Goal: Task Accomplishment & Management: Manage account settings

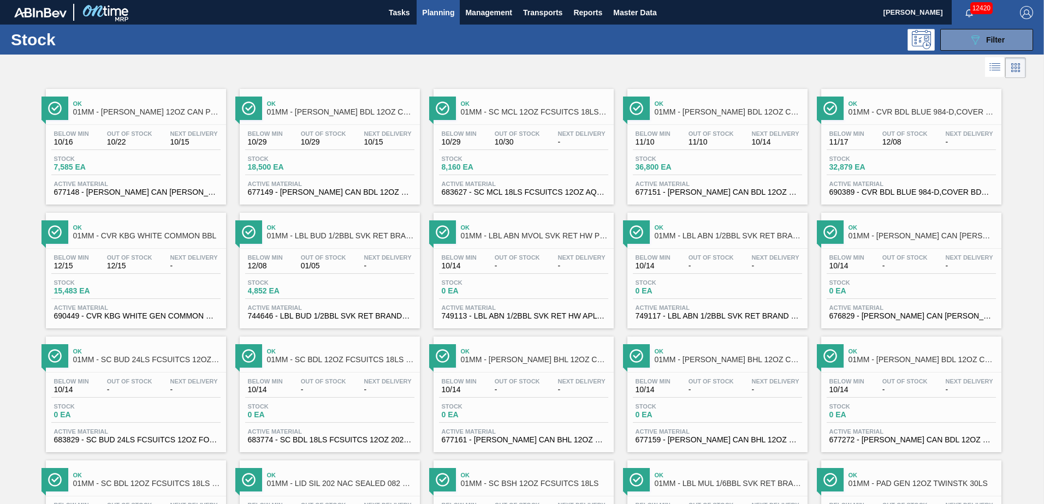
click at [443, 12] on span "Planning" at bounding box center [438, 12] width 32 height 13
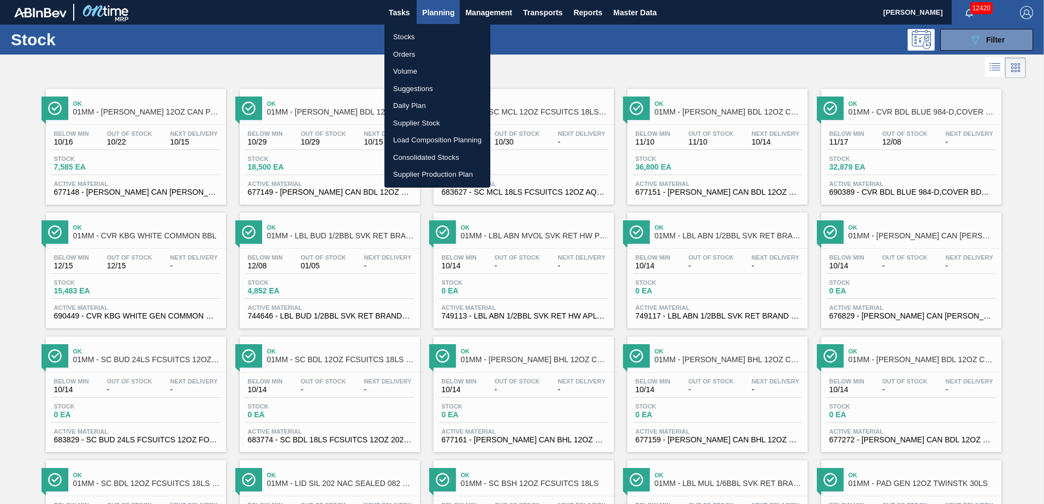
click at [412, 86] on li "Suggestions" at bounding box center [437, 88] width 106 height 17
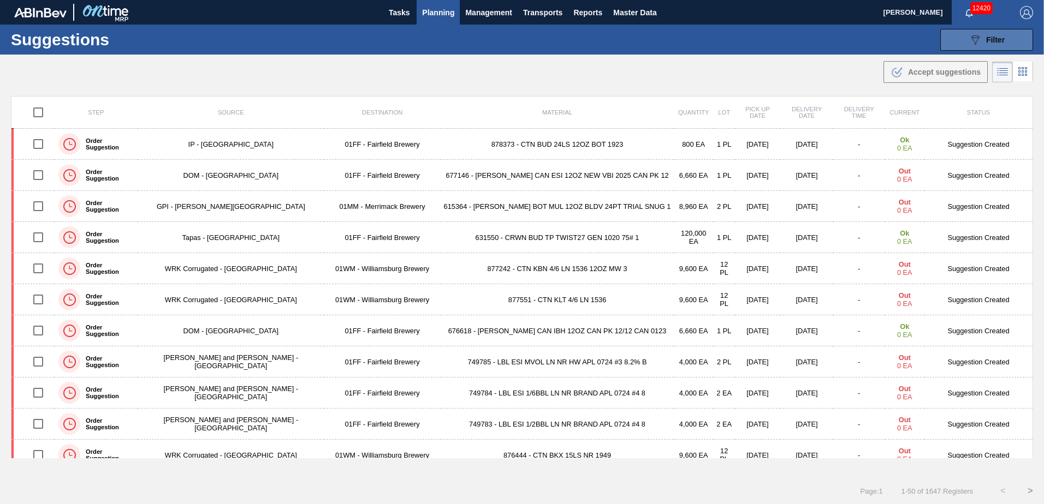
click at [994, 37] on span "Filter" at bounding box center [995, 39] width 19 height 9
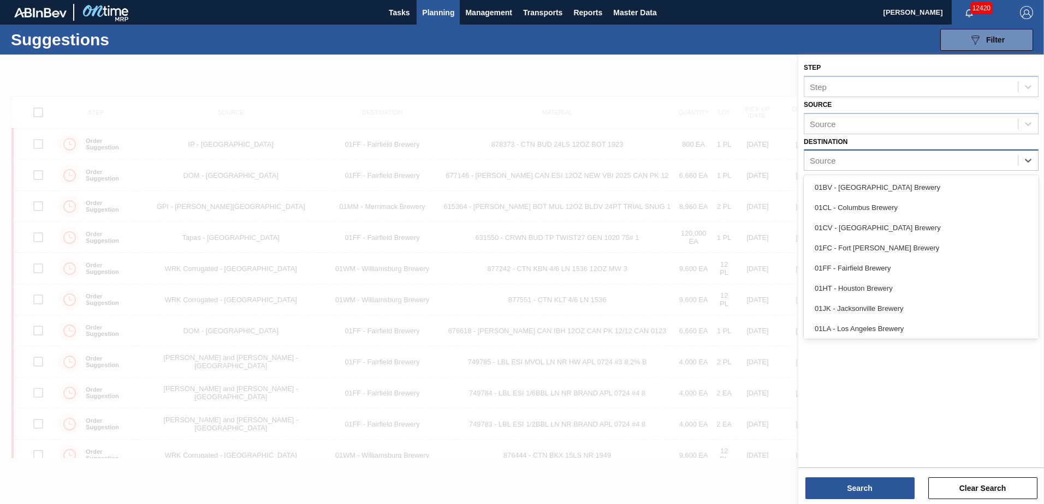
click at [869, 153] on div "Source" at bounding box center [910, 161] width 213 height 16
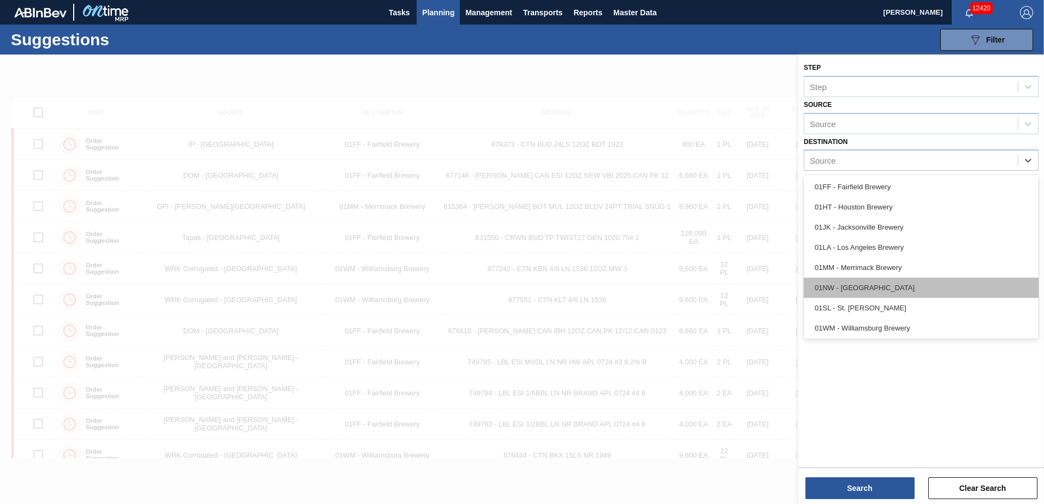
scroll to position [83, 0]
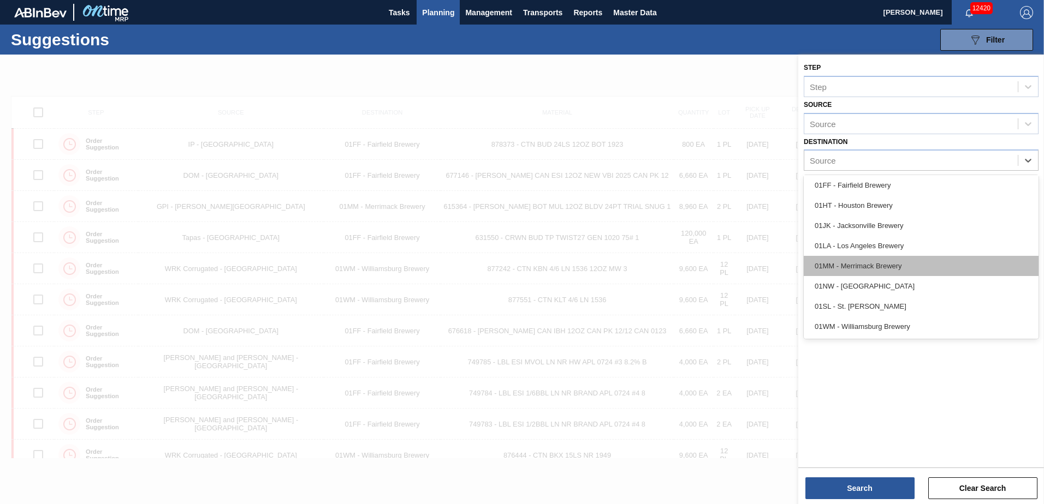
click at [866, 265] on div "01MM - Merrimack Brewery" at bounding box center [920, 266] width 235 height 20
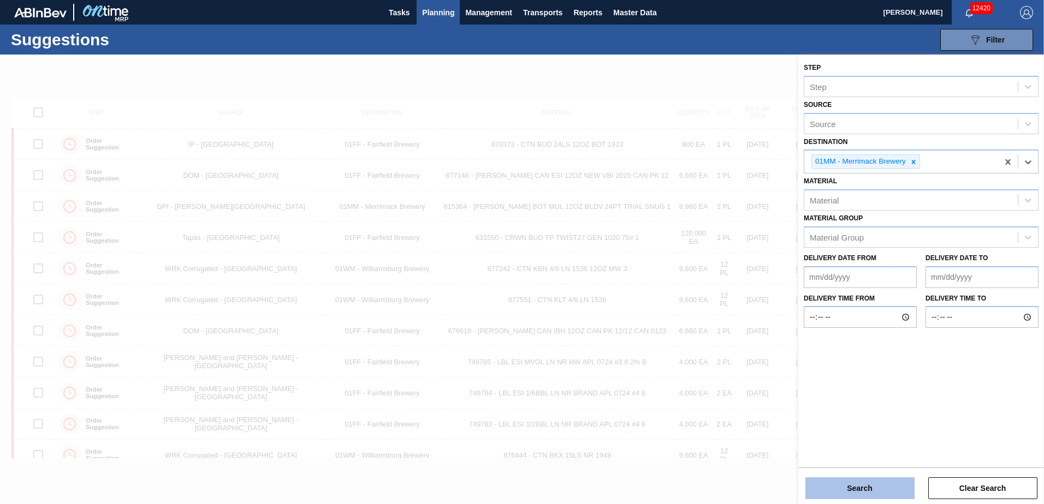
click at [864, 488] on button "Search" at bounding box center [859, 489] width 109 height 22
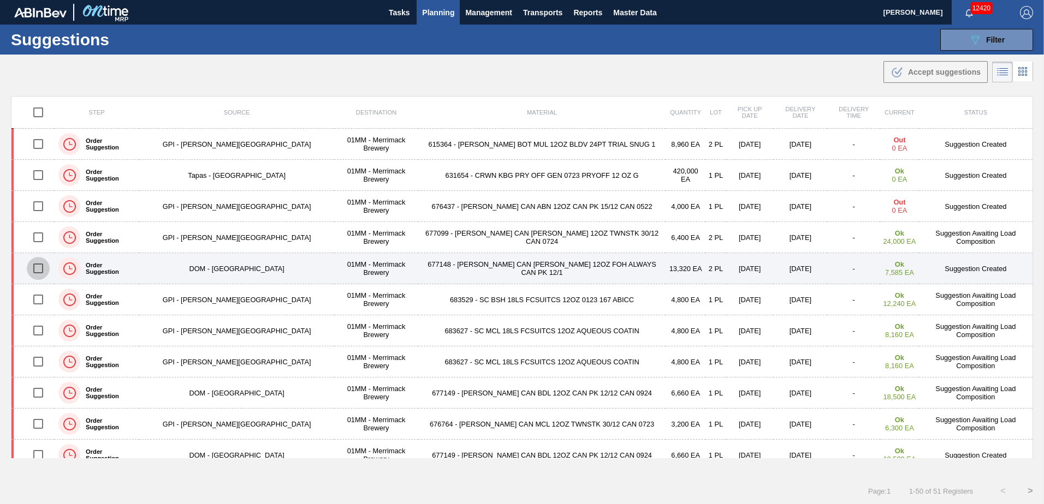
click at [37, 267] on input "checkbox" at bounding box center [38, 268] width 23 height 23
checkbox input "true"
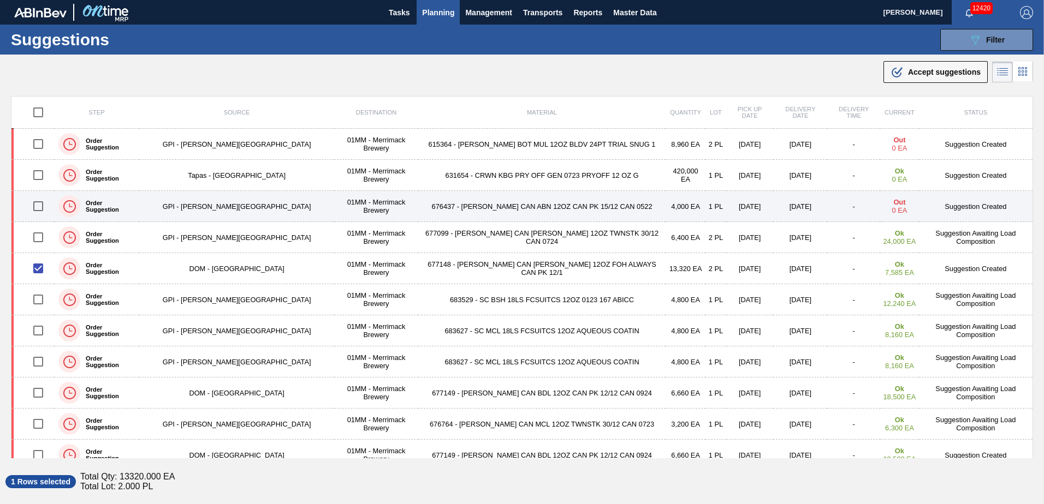
click at [41, 207] on input "checkbox" at bounding box center [38, 206] width 23 height 23
checkbox input "true"
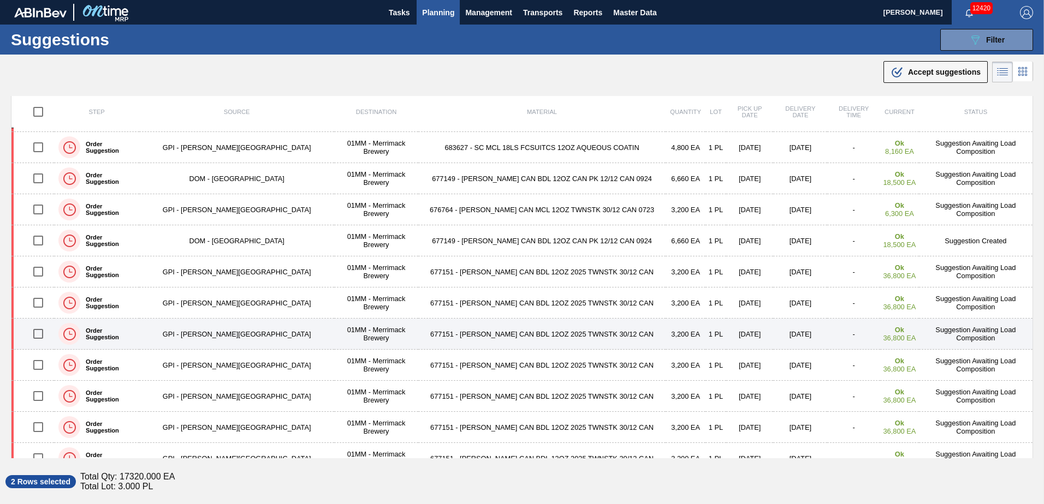
scroll to position [218, 0]
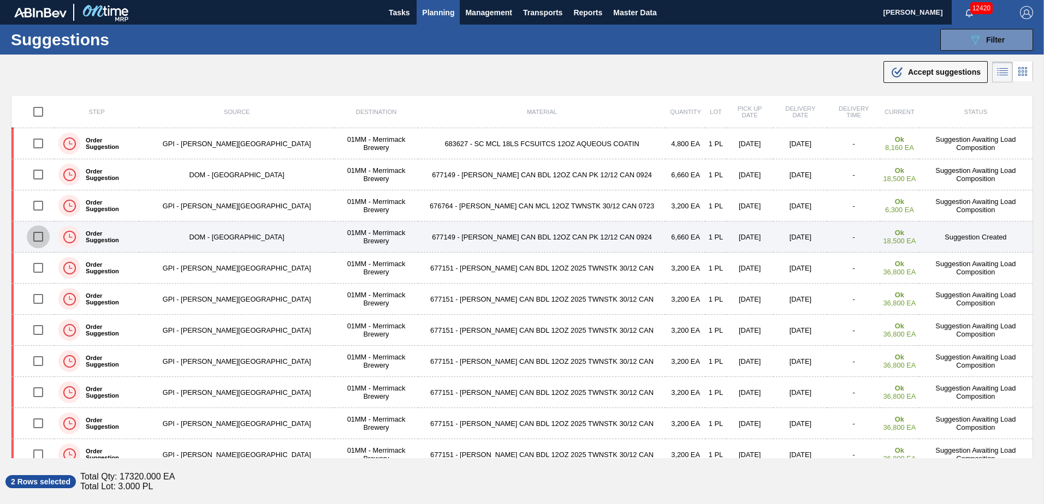
click at [43, 236] on input "checkbox" at bounding box center [38, 236] width 23 height 23
checkbox input "true"
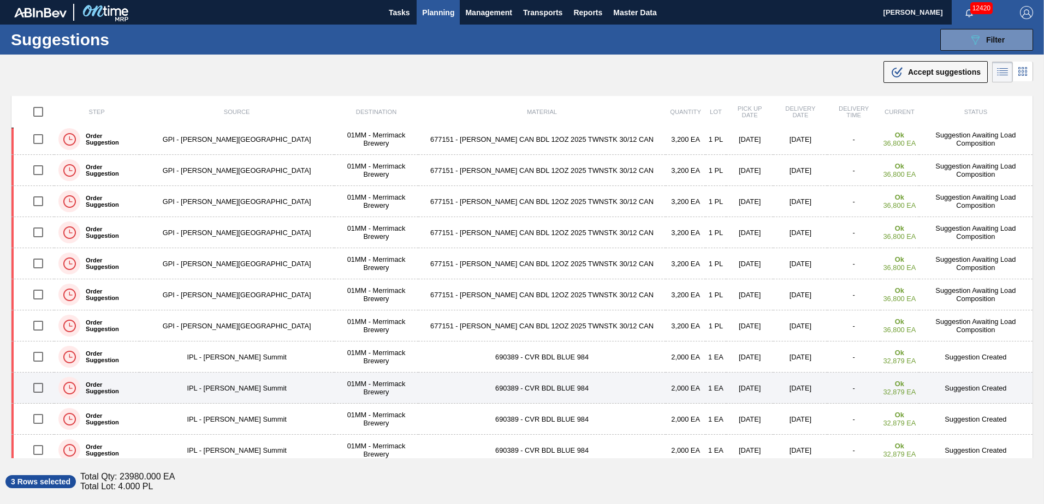
scroll to position [353, 0]
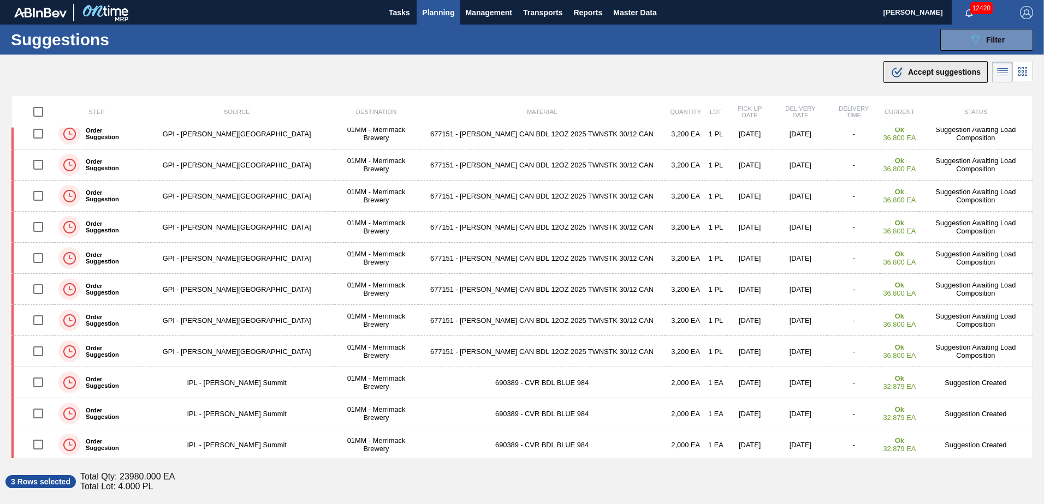
click at [932, 70] on span "Accept suggestions" at bounding box center [944, 72] width 73 height 9
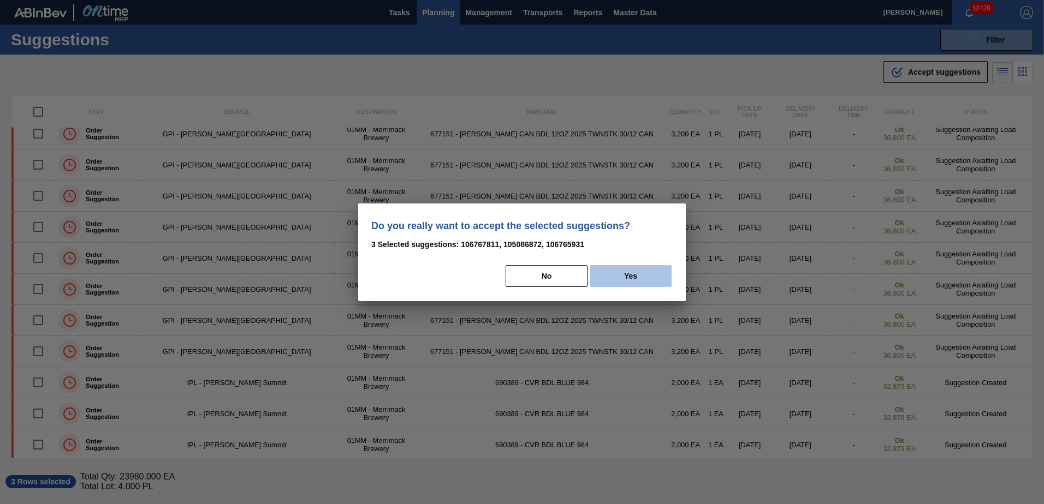
click at [641, 269] on button "Yes" at bounding box center [630, 276] width 82 height 22
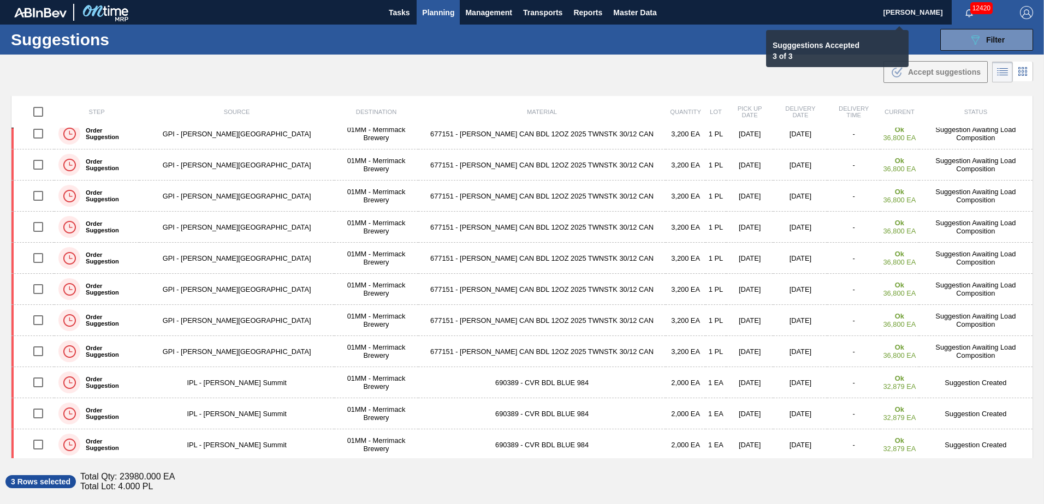
checkbox input "false"
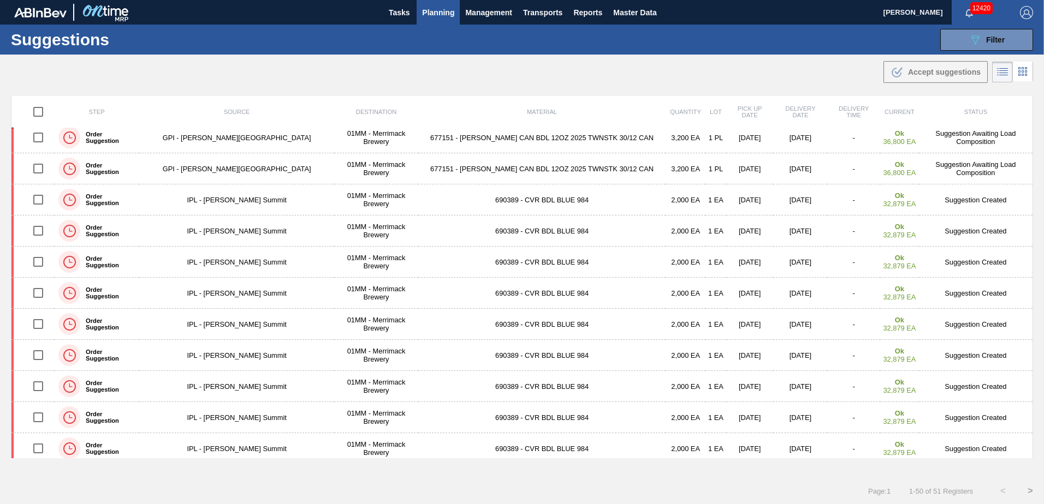
scroll to position [382, 0]
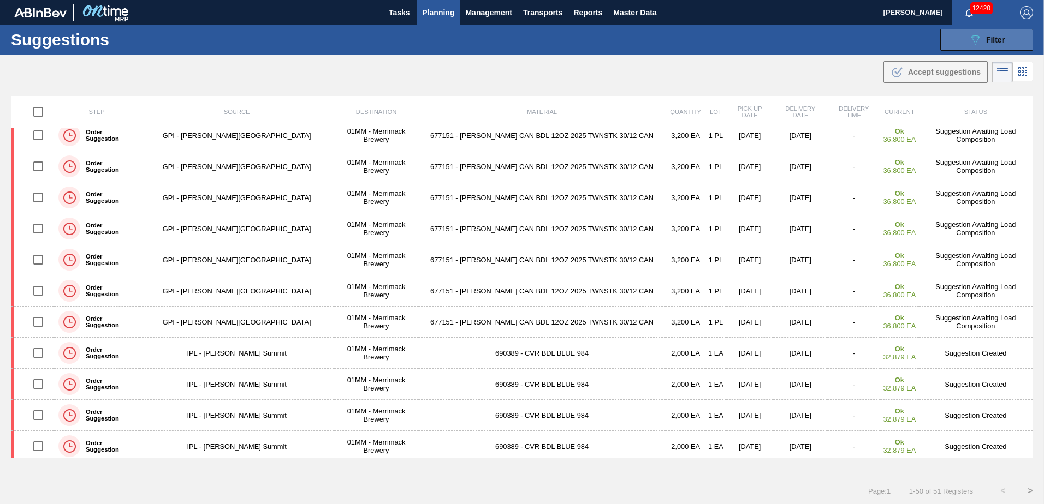
click at [1000, 43] on span "Filter" at bounding box center [995, 39] width 19 height 9
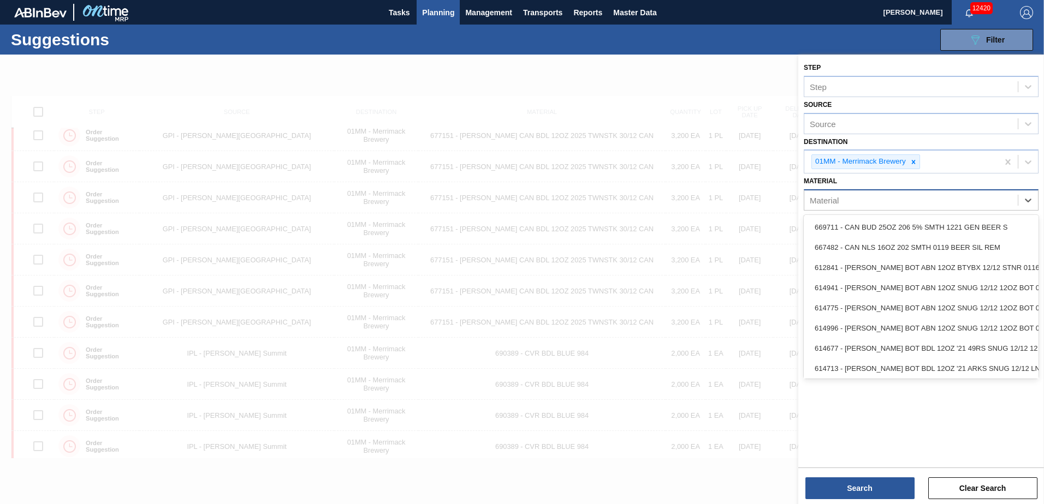
click at [887, 204] on div "Material" at bounding box center [910, 201] width 213 height 16
type input "683790"
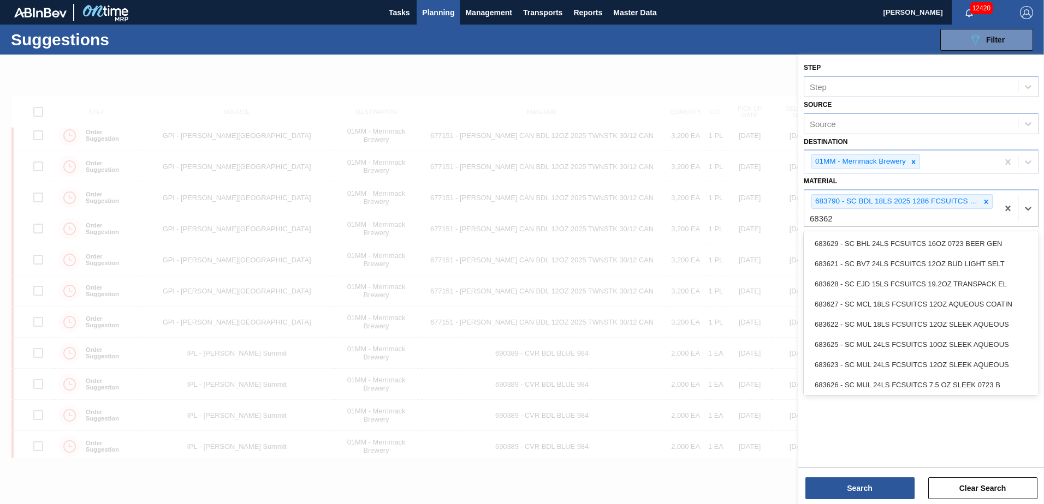
type input "683627"
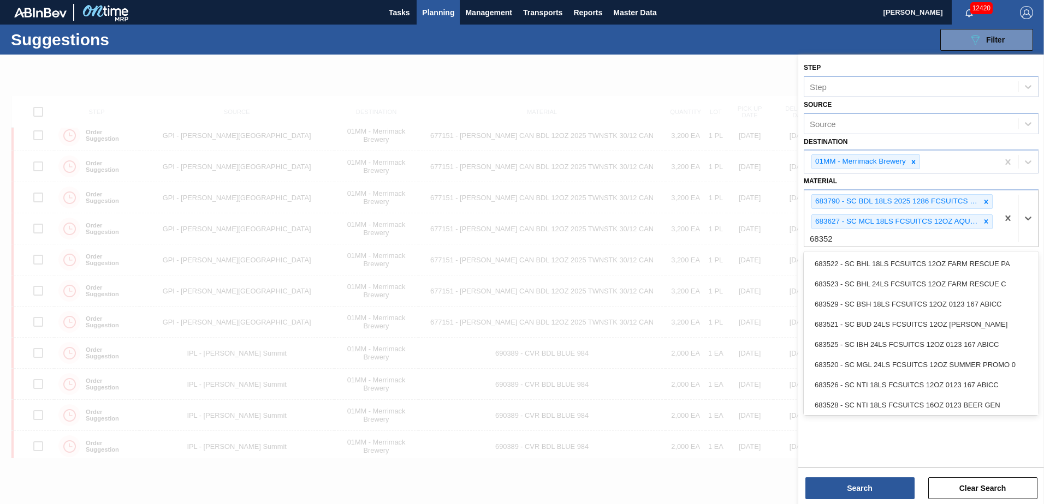
type input "683529"
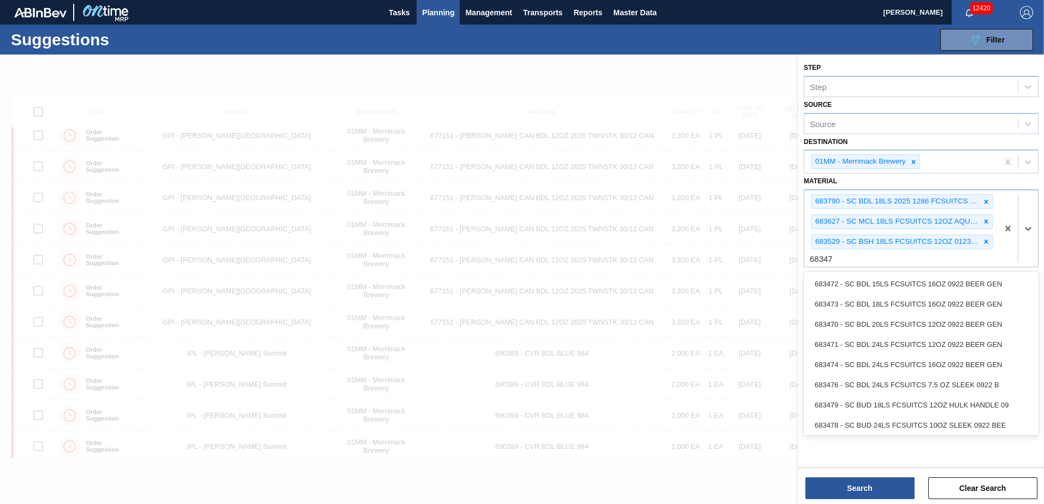
type input "683479"
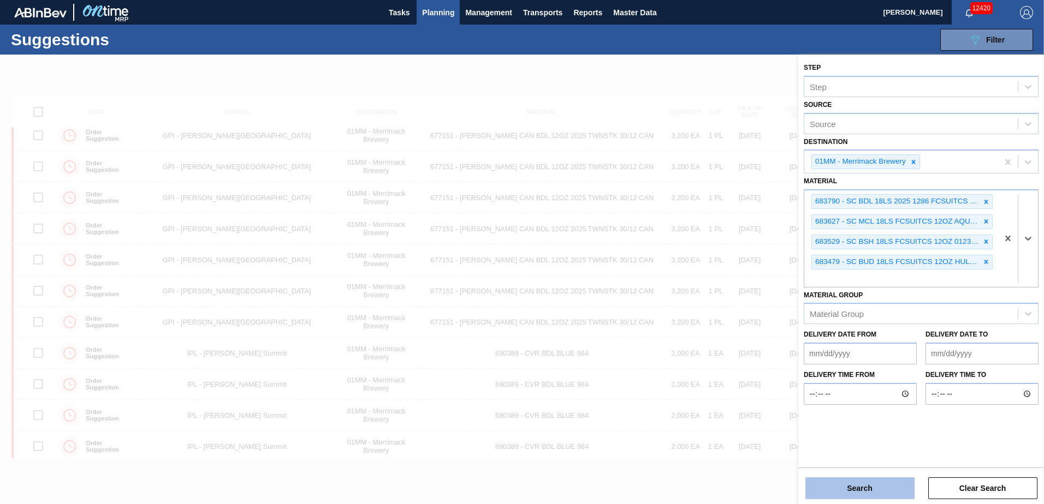
click at [865, 486] on button "Search" at bounding box center [859, 489] width 109 height 22
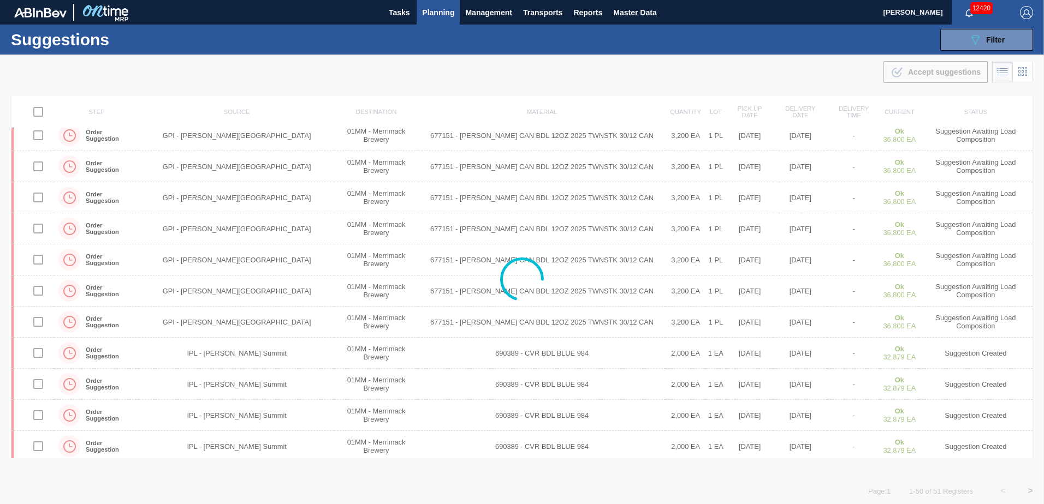
scroll to position [0, 0]
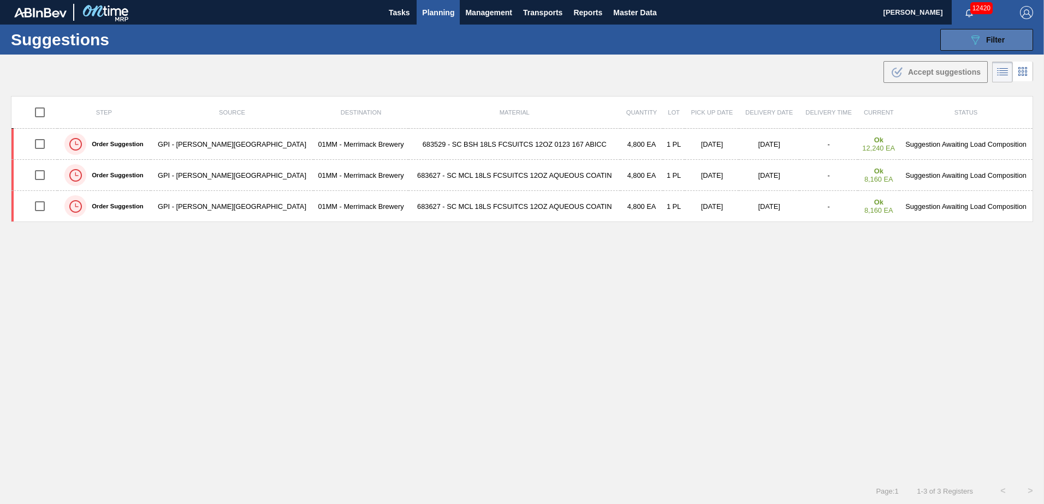
click at [986, 36] on span "Filter" at bounding box center [995, 39] width 19 height 9
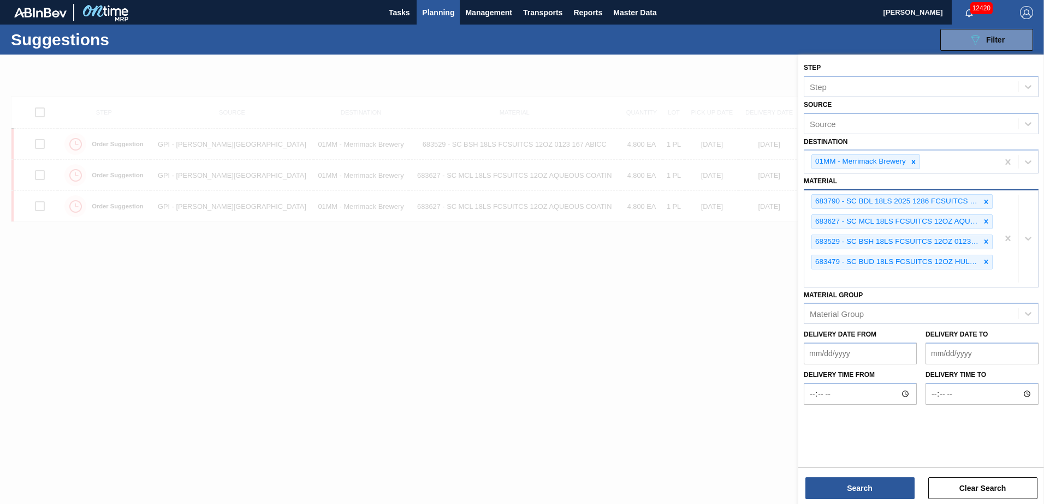
click at [863, 271] on div "683790 - SC BDL 18LS 2025 1286 FCSUITCS 12OZ 1286 683627 - SC MCL 18LS FCSUITCS…" at bounding box center [901, 238] width 194 height 97
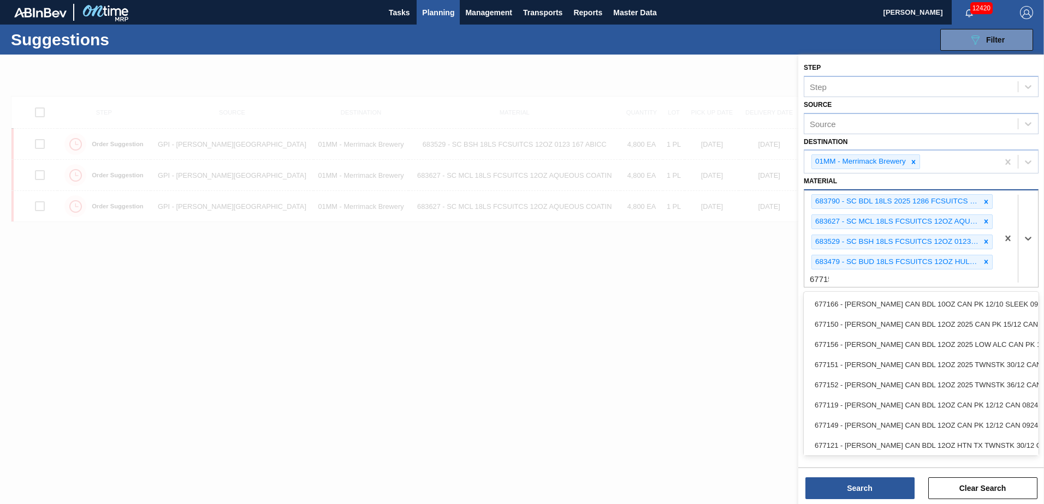
type input "677151"
type input "677149"
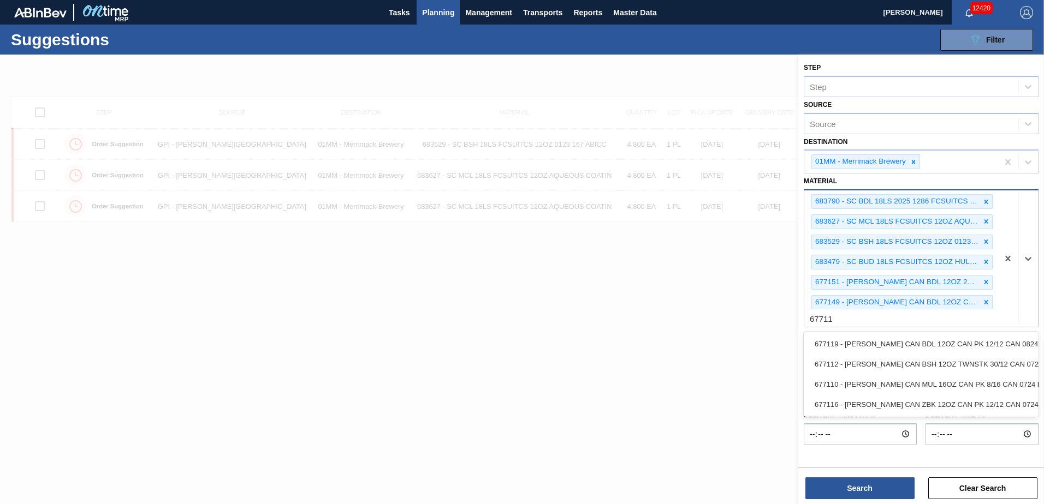
type input "677112"
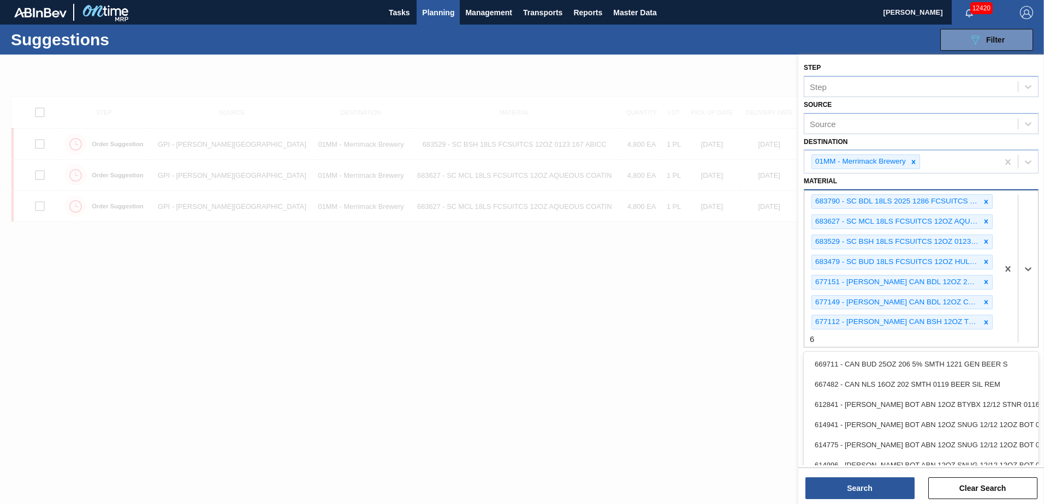
scroll to position [1, 0]
type input "677107"
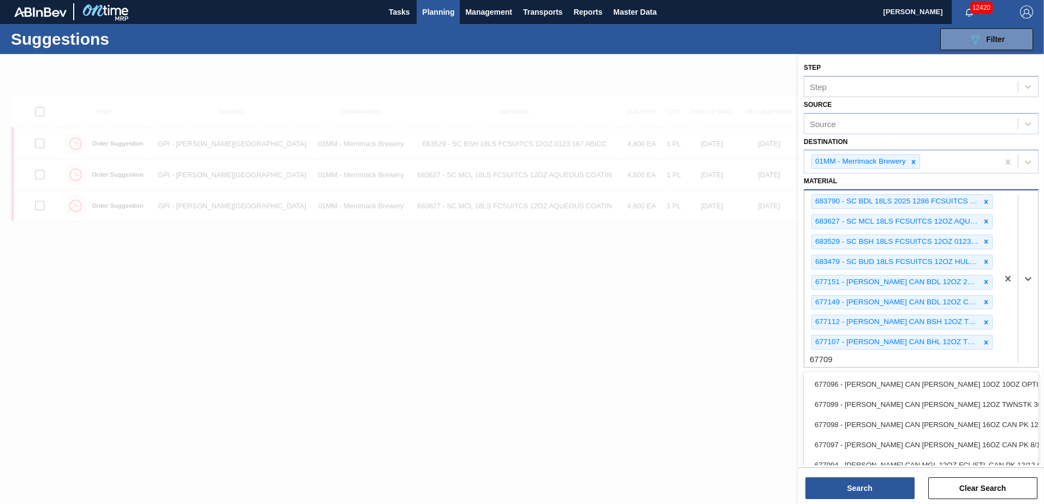
type input "677099"
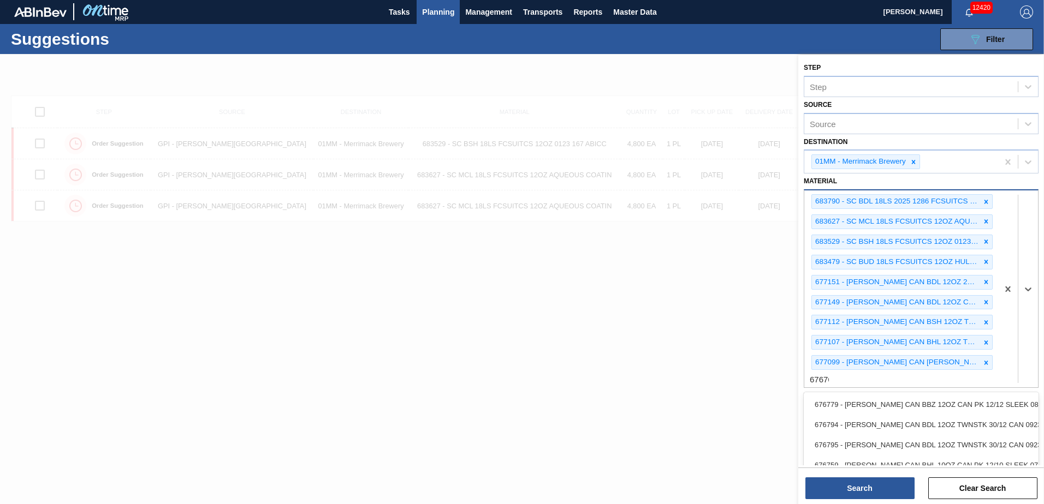
type input "676764"
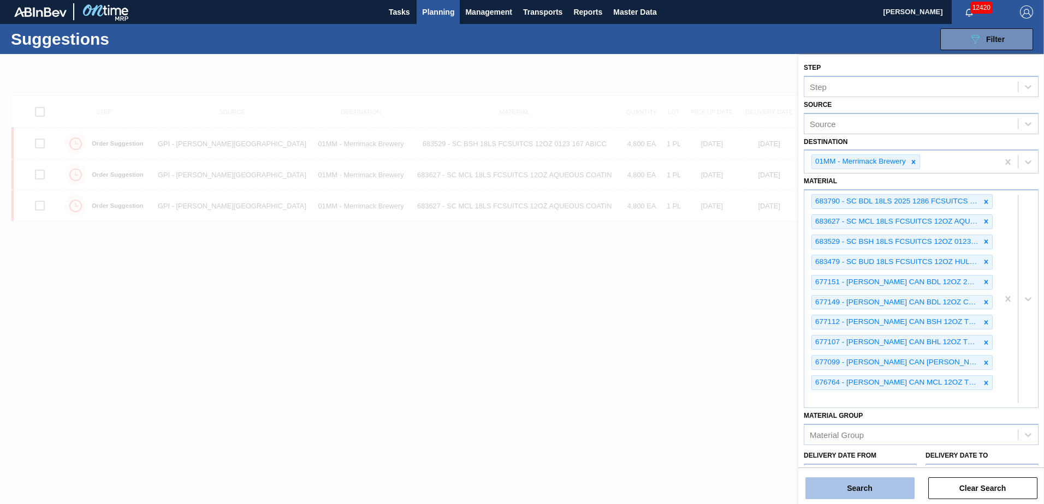
click at [859, 493] on button "Search" at bounding box center [859, 489] width 109 height 22
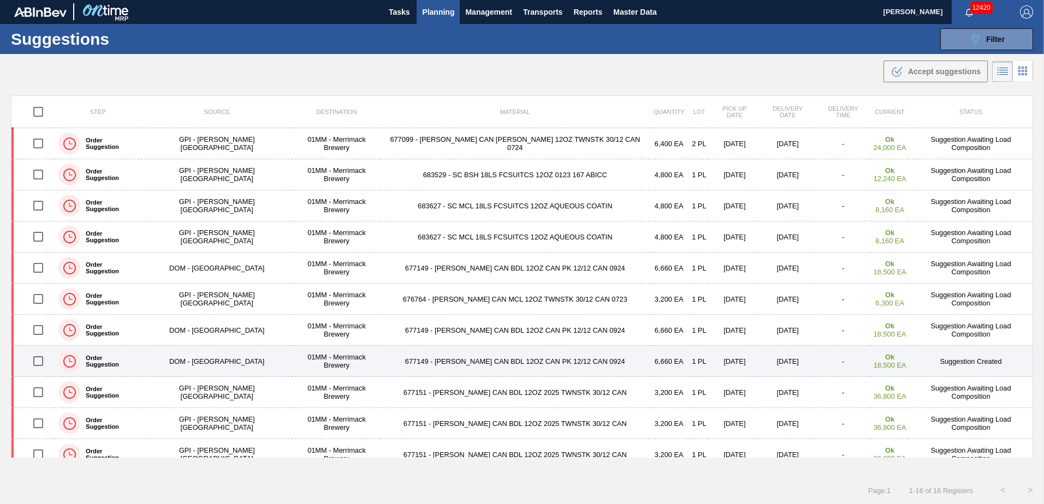
click at [44, 362] on input "checkbox" at bounding box center [38, 361] width 23 height 23
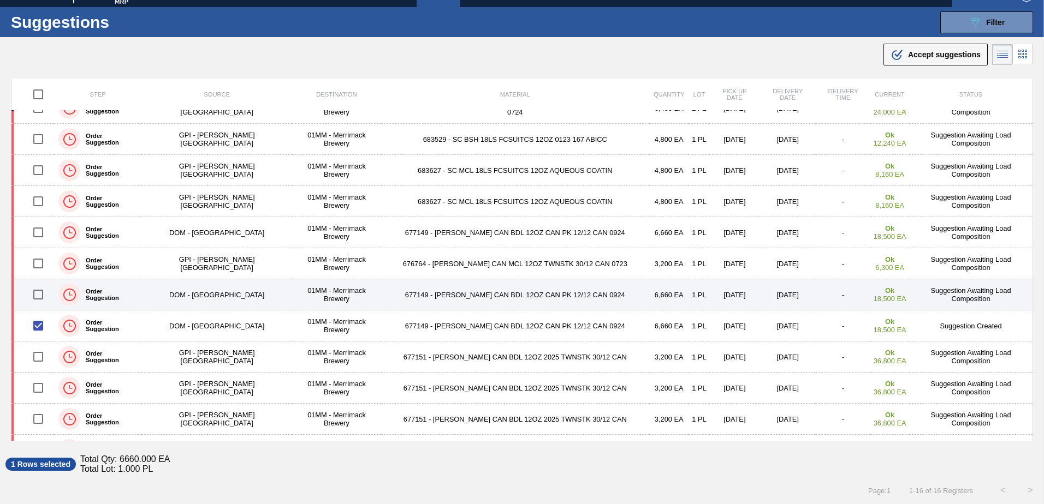
scroll to position [0, 0]
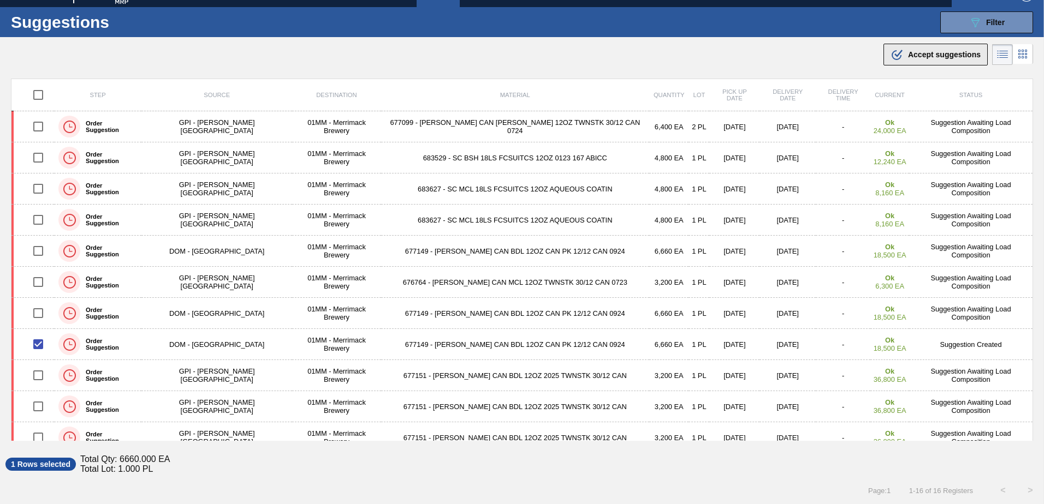
click at [925, 61] on div ".b{fill:var(--color-action-default)} Accept suggestions" at bounding box center [935, 54] width 90 height 13
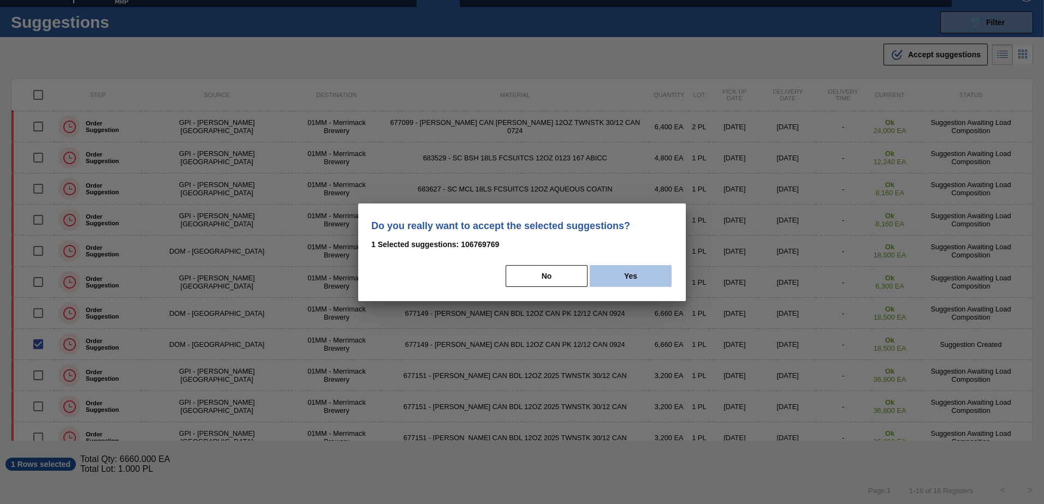
click at [631, 281] on button "Yes" at bounding box center [630, 276] width 82 height 22
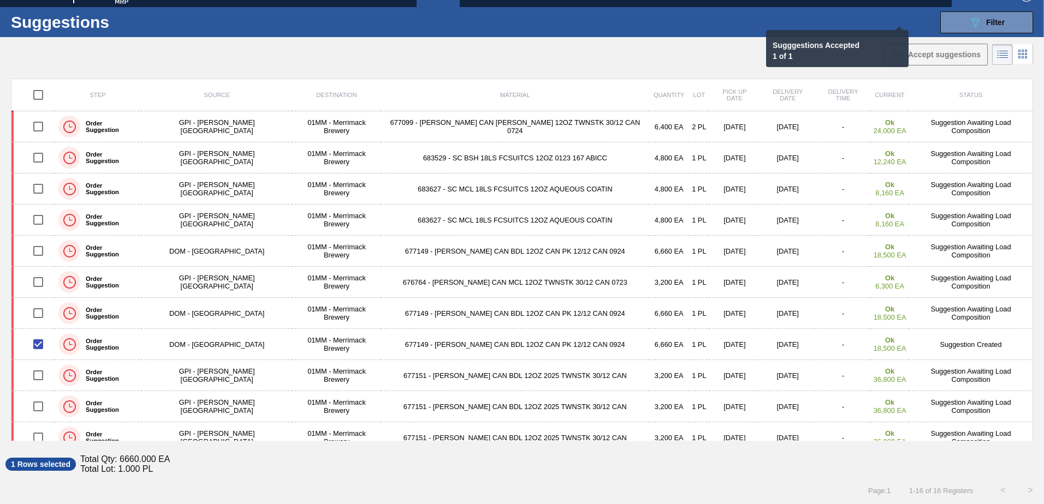
checkbox input "false"
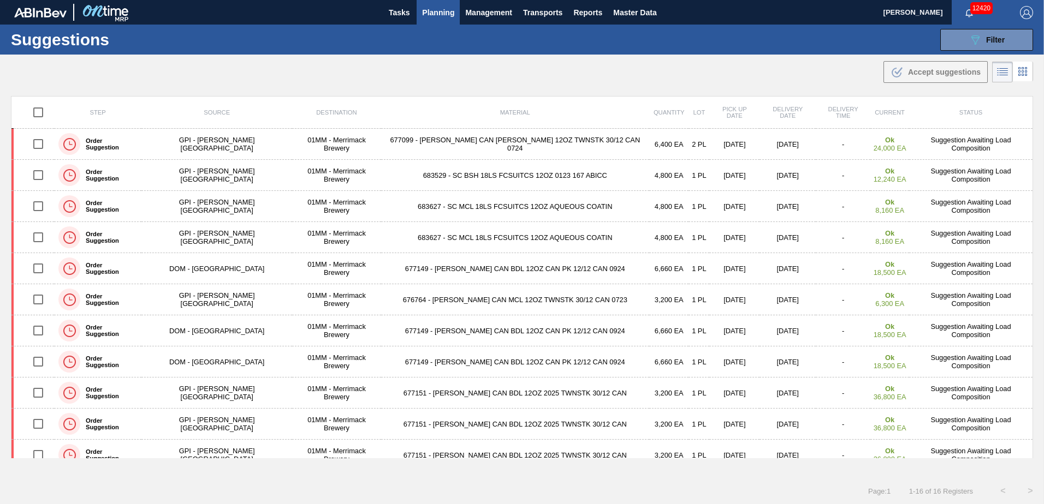
click at [434, 14] on span "Planning" at bounding box center [438, 12] width 32 height 13
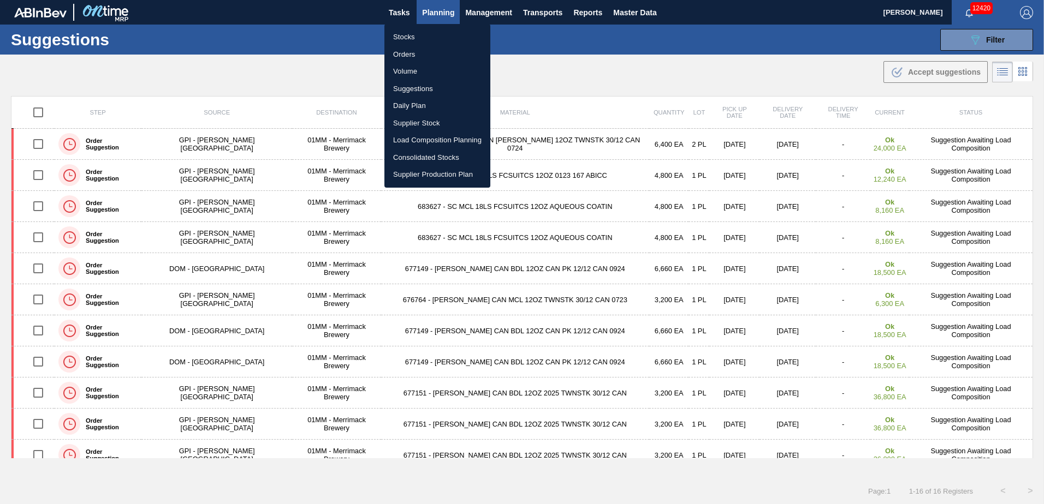
click at [420, 139] on li "Load Composition Planning" at bounding box center [437, 140] width 106 height 17
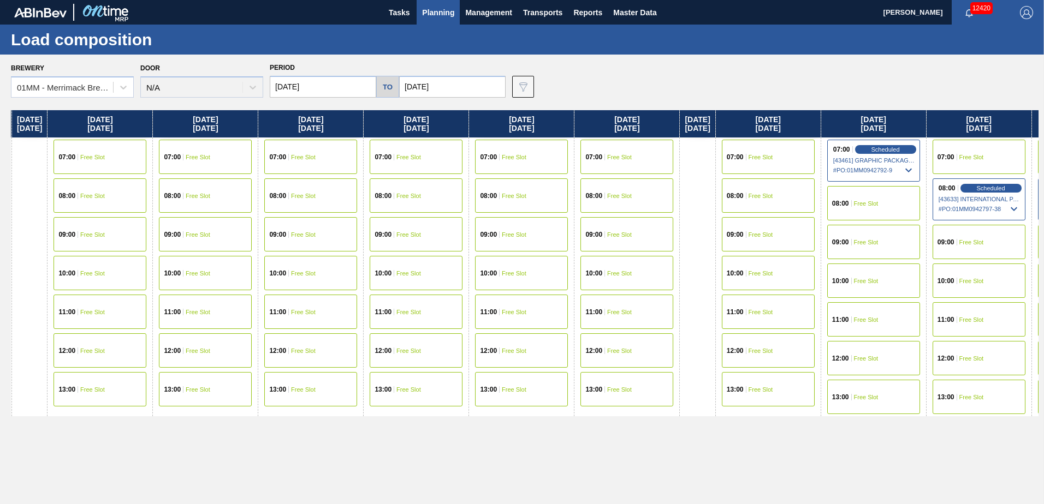
drag, startPoint x: 871, startPoint y: 348, endPoint x: 514, endPoint y: 344, distance: 357.0
click at [470, 346] on div "[DATE] 07:00 Free Slot 08:00 Free Slot 10:00 Free Slot 11:00 Free Slot 12:00 Fr…" at bounding box center [524, 304] width 1027 height 388
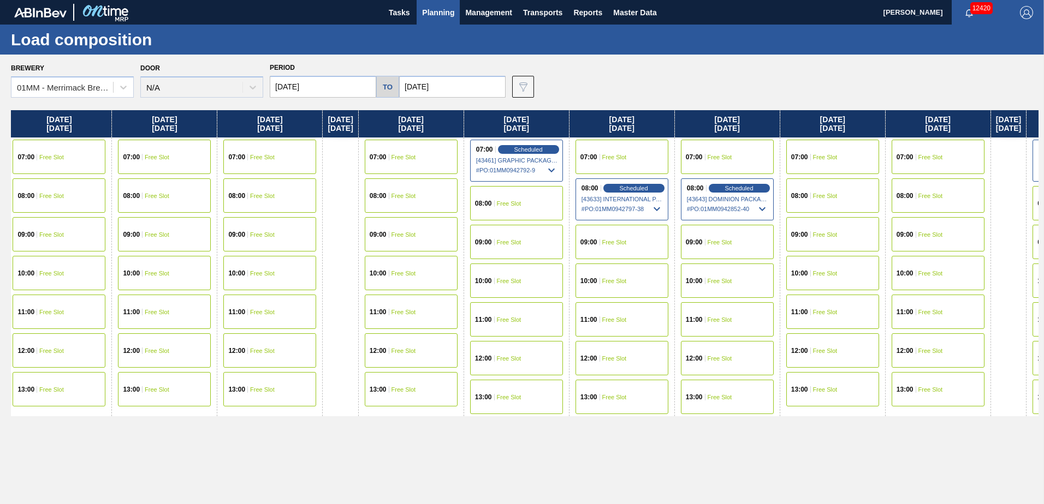
drag, startPoint x: 779, startPoint y: 346, endPoint x: 510, endPoint y: 343, distance: 268.5
click at [478, 346] on div "[DATE] 07:00 Free Slot 08:00 Free Slot 10:00 Free Slot 11:00 Free Slot 12:00 Fr…" at bounding box center [524, 304] width 1027 height 388
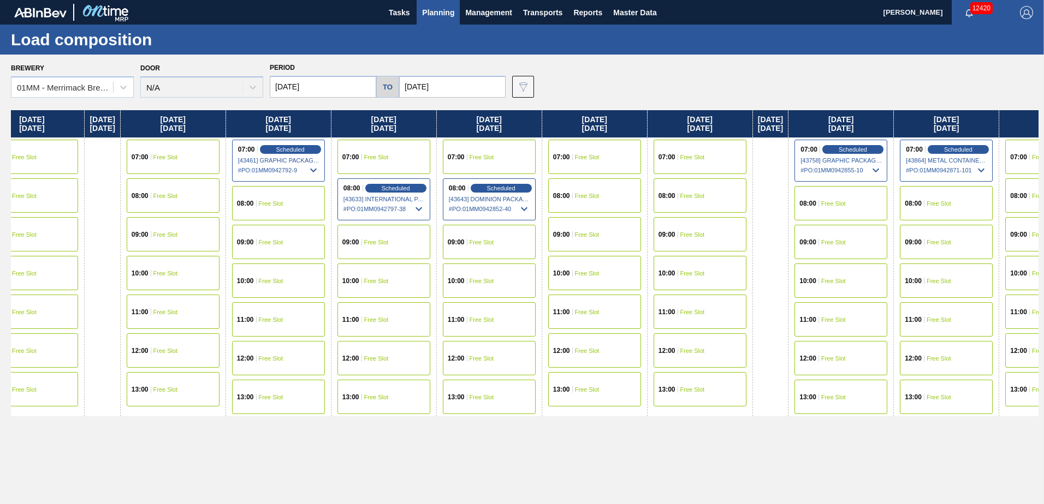
drag, startPoint x: 564, startPoint y: 338, endPoint x: 463, endPoint y: 326, distance: 102.2
click at [463, 326] on div "[DATE] 07:00 Free Slot 08:00 Free Slot 10:00 Free Slot 11:00 Free Slot 12:00 Fr…" at bounding box center [524, 304] width 1027 height 388
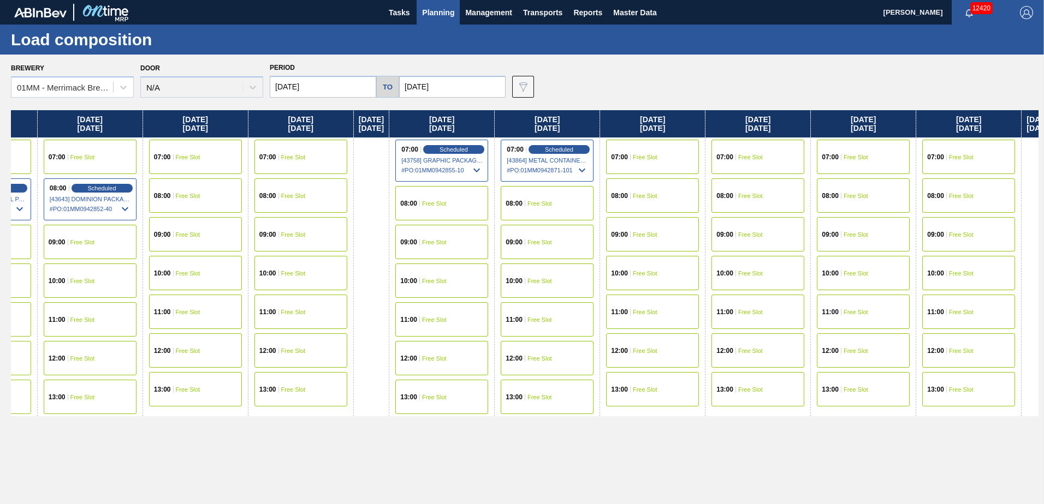
drag, startPoint x: 702, startPoint y: 318, endPoint x: 490, endPoint y: 303, distance: 212.8
click at [491, 303] on div "[DATE] 07:00 Free Slot 08:00 Free Slot 10:00 Free Slot 11:00 Free Slot 12:00 Fr…" at bounding box center [524, 304] width 1027 height 388
click at [585, 218] on div "08:00 Free Slot" at bounding box center [546, 203] width 93 height 34
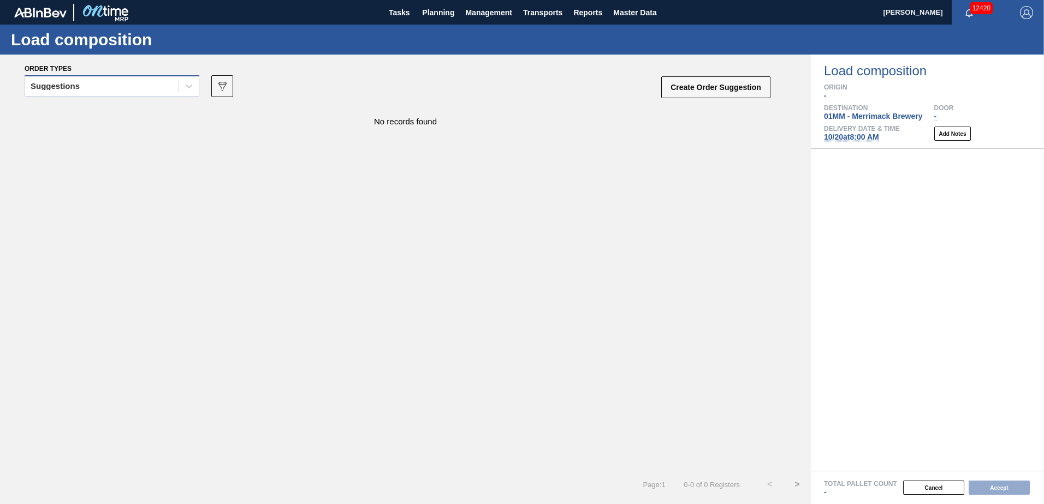
click at [140, 82] on div "Suggestions" at bounding box center [101, 87] width 153 height 16
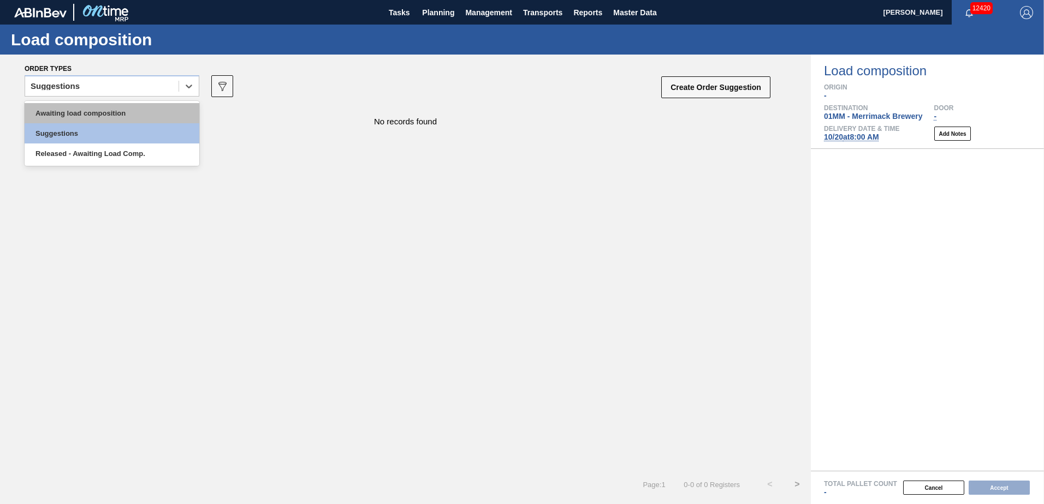
click at [128, 115] on div "Awaiting load composition" at bounding box center [112, 113] width 175 height 20
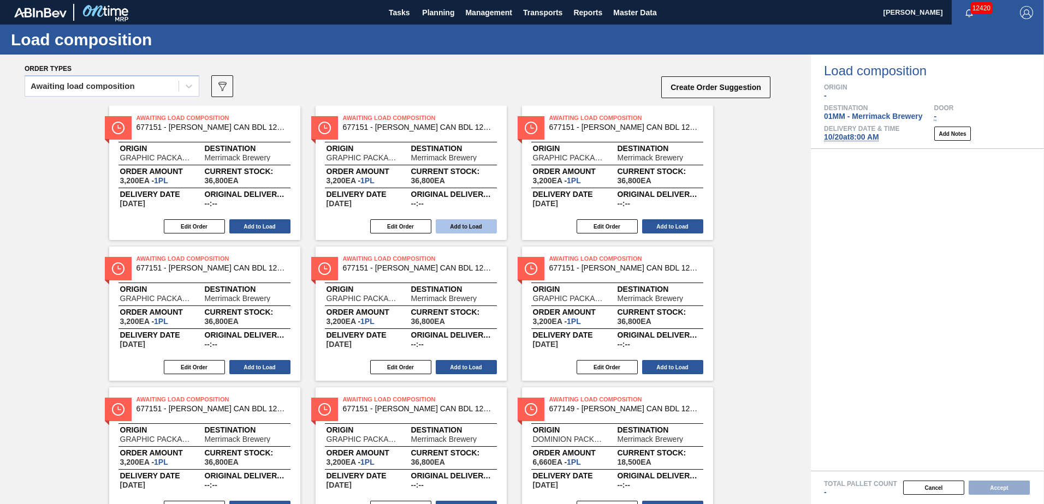
click at [470, 229] on button "Add to Load" at bounding box center [466, 226] width 61 height 14
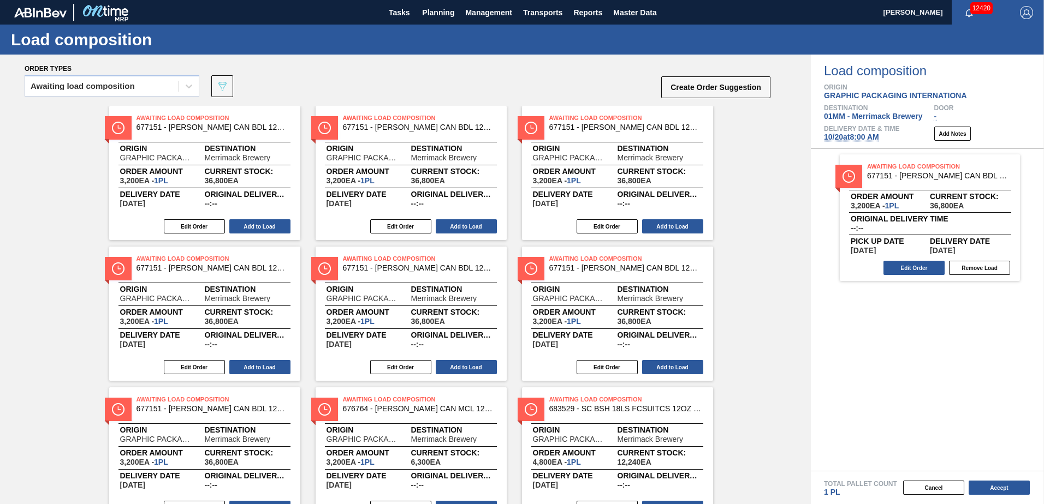
click at [470, 229] on button "Add to Load" at bounding box center [466, 226] width 61 height 14
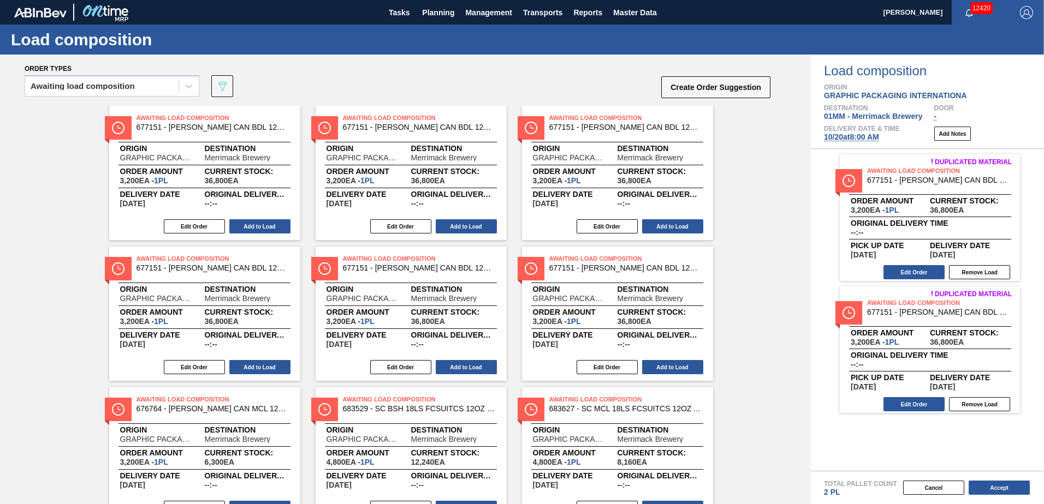
click at [470, 229] on button "Add to Load" at bounding box center [466, 226] width 61 height 14
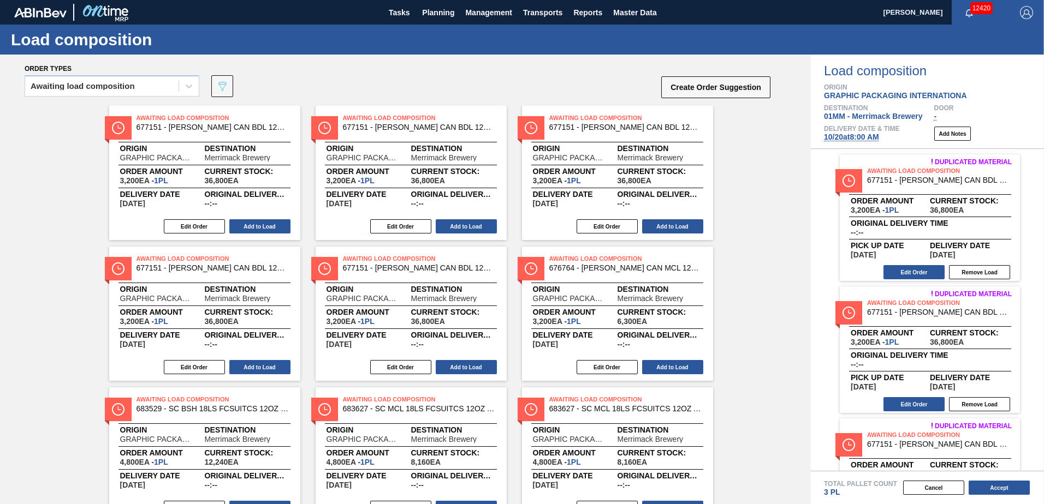
click at [470, 229] on button "Add to Load" at bounding box center [466, 226] width 61 height 14
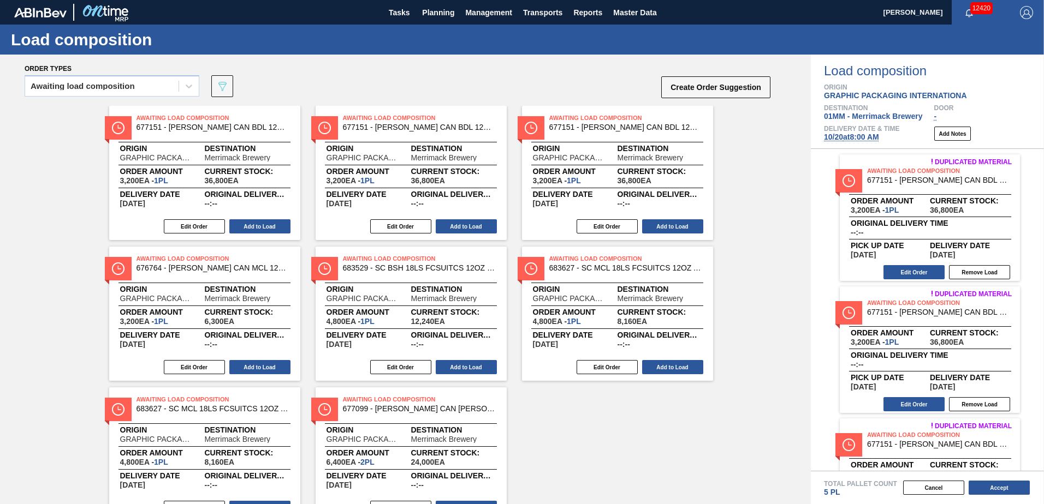
click at [470, 229] on button "Add to Load" at bounding box center [466, 226] width 61 height 14
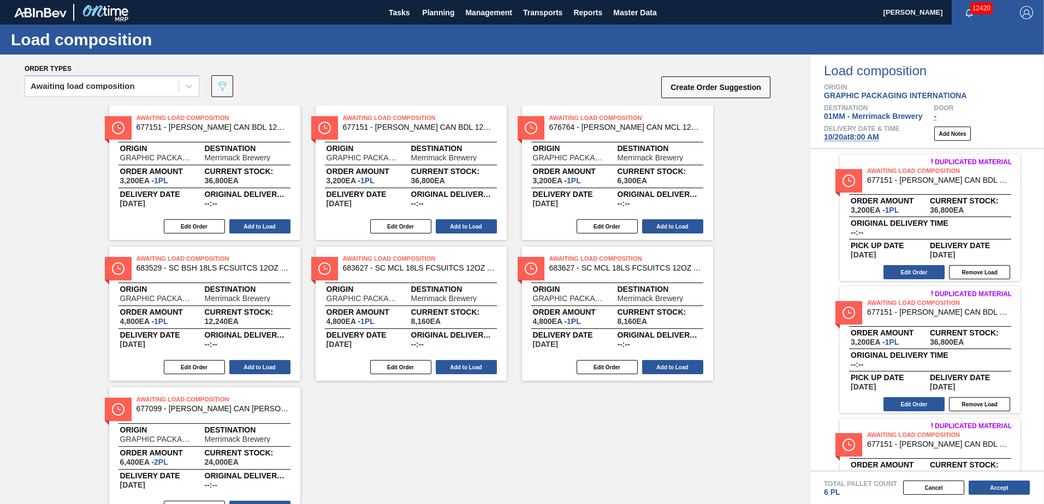
click at [470, 229] on button "Add to Load" at bounding box center [466, 226] width 61 height 14
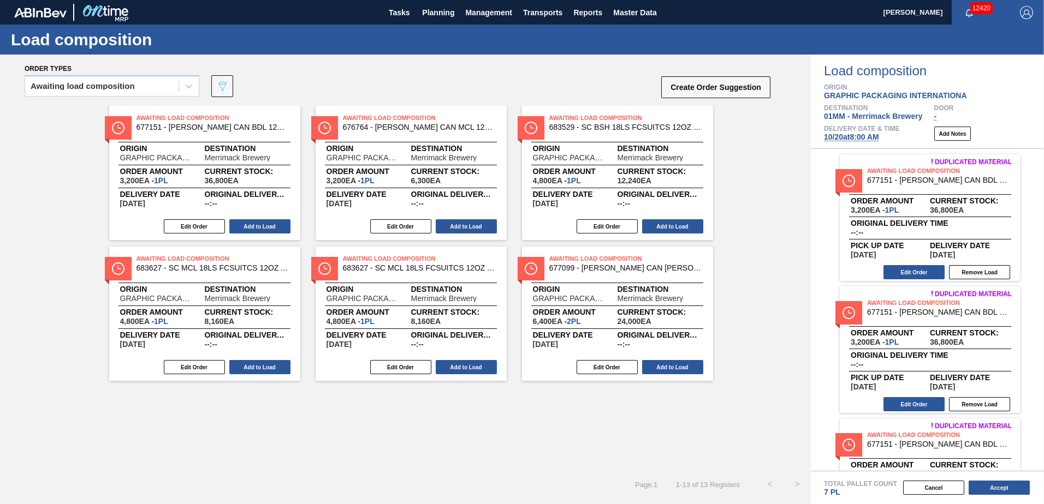
click at [470, 229] on button "Add to Load" at bounding box center [466, 226] width 61 height 14
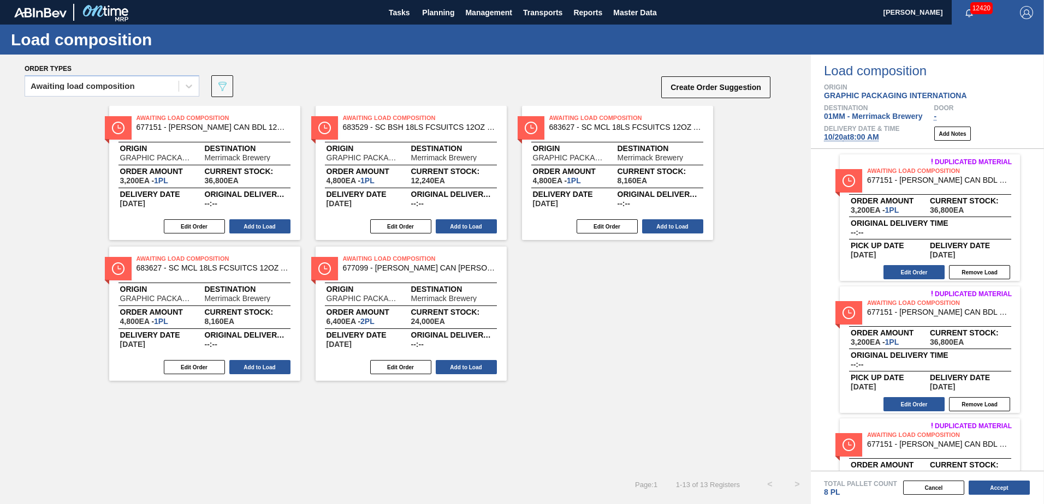
click at [470, 229] on button "Add to Load" at bounding box center [466, 226] width 61 height 14
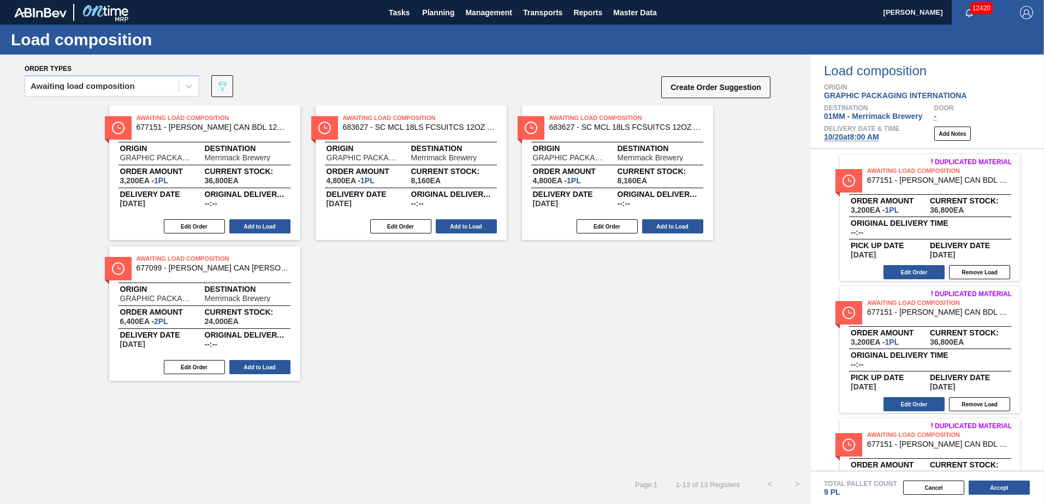
click at [470, 229] on button "Add to Load" at bounding box center [466, 226] width 61 height 14
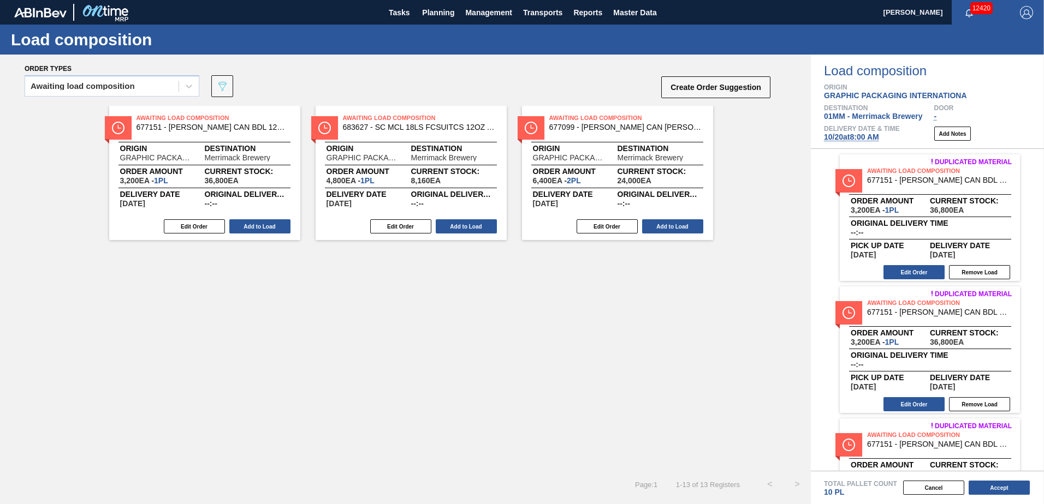
click at [470, 229] on button "Add to Load" at bounding box center [466, 226] width 61 height 14
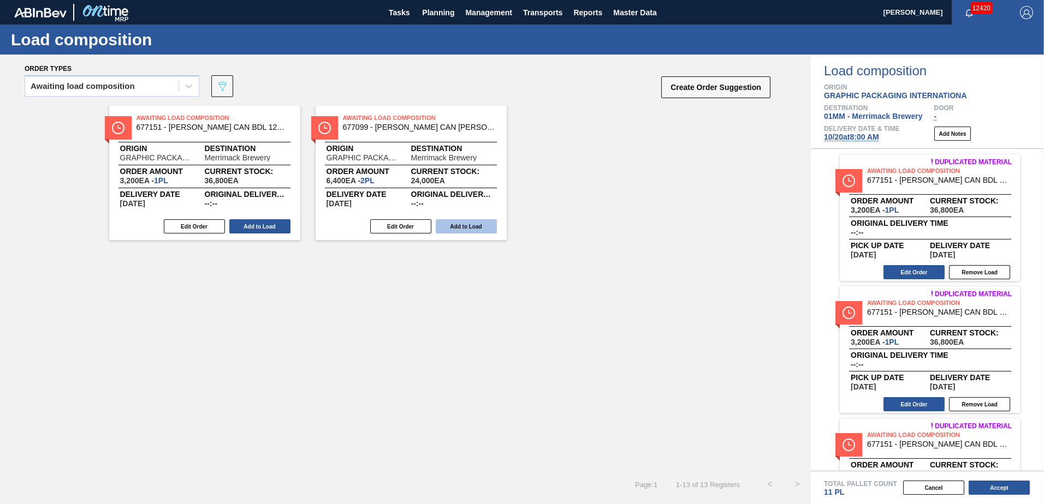
click at [470, 229] on button "Add to Load" at bounding box center [466, 226] width 61 height 14
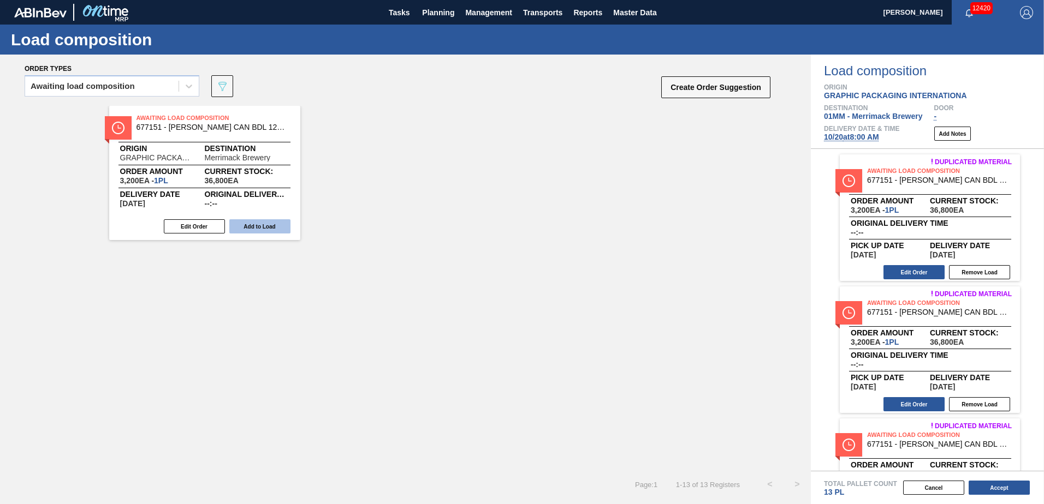
click at [260, 227] on button "Add to Load" at bounding box center [259, 226] width 61 height 14
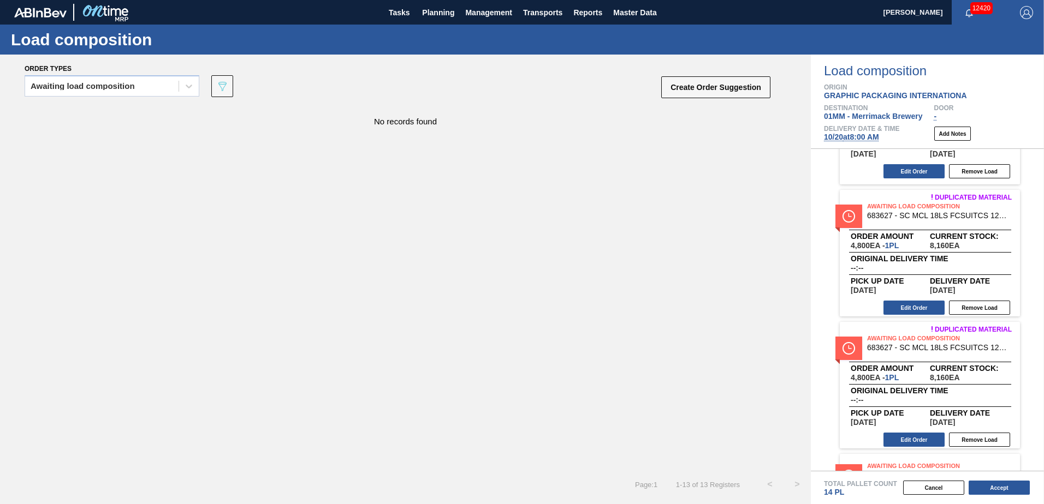
scroll to position [1128, 0]
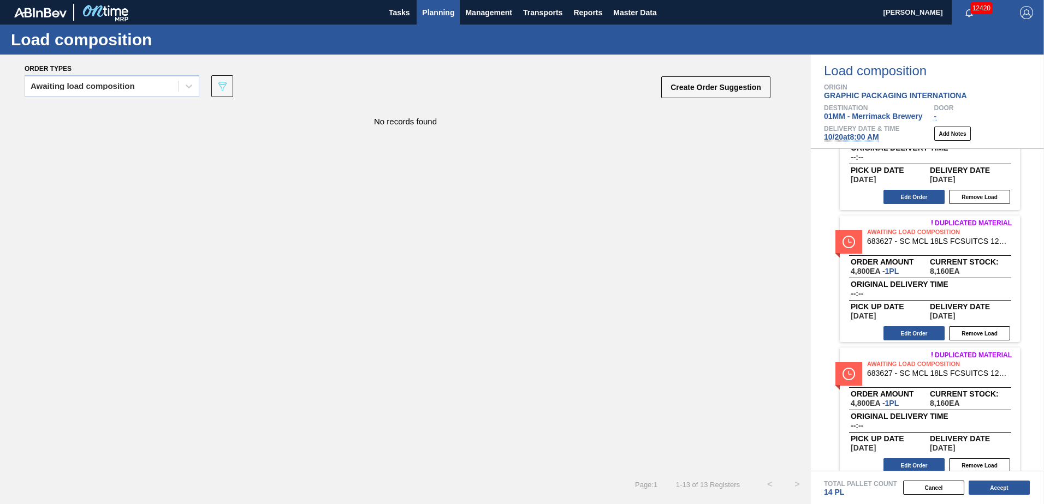
click at [432, 16] on span "Planning" at bounding box center [438, 12] width 32 height 13
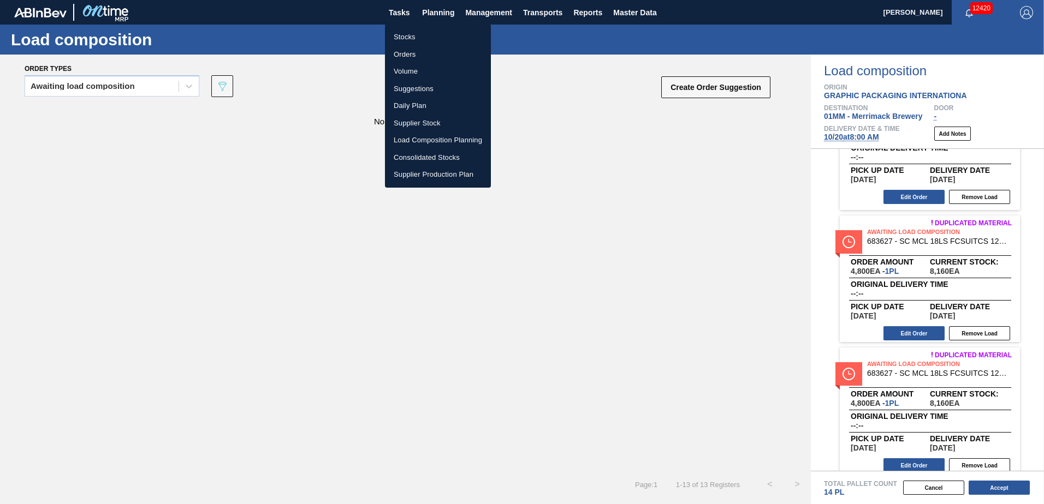
click at [406, 44] on li "Stocks" at bounding box center [438, 36] width 106 height 17
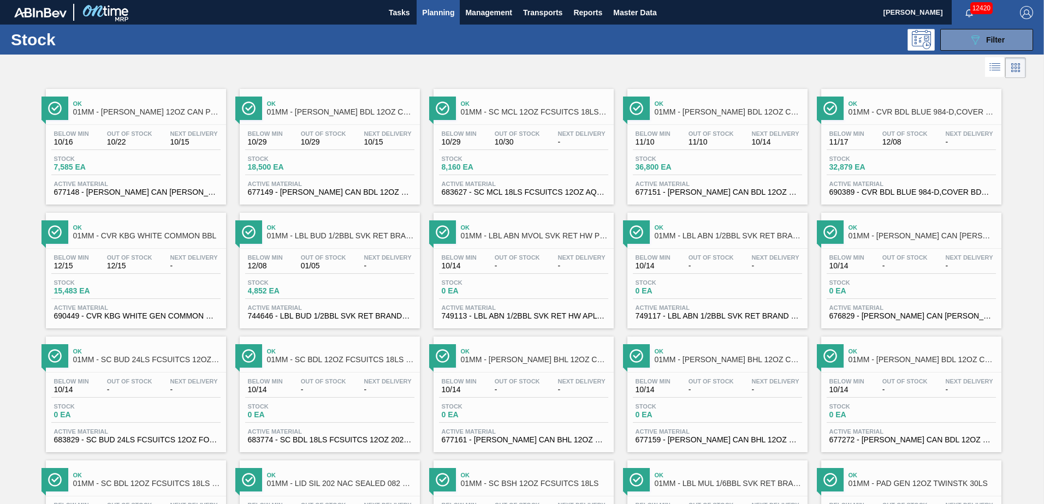
scroll to position [842, 0]
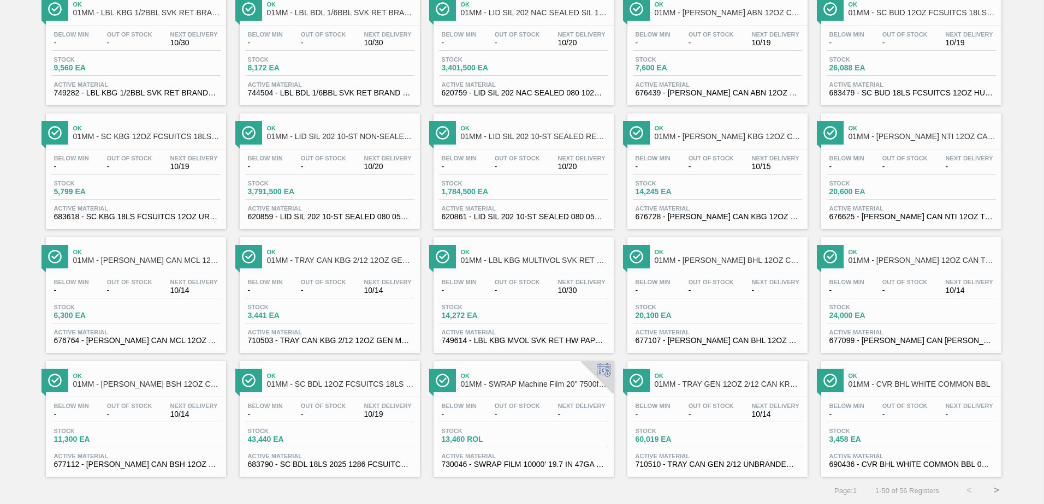
click at [910, 294] on span "-" at bounding box center [904, 291] width 45 height 8
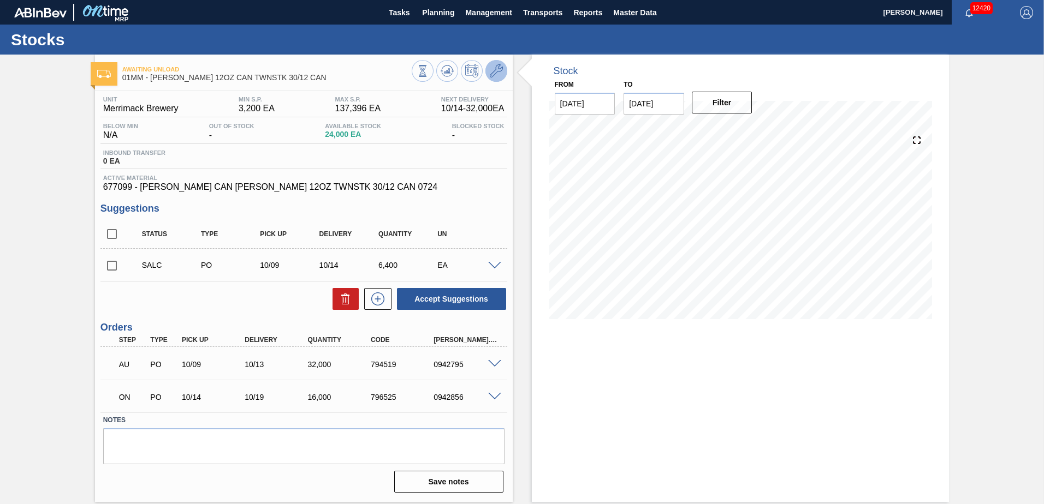
click at [493, 71] on icon at bounding box center [496, 70] width 13 height 13
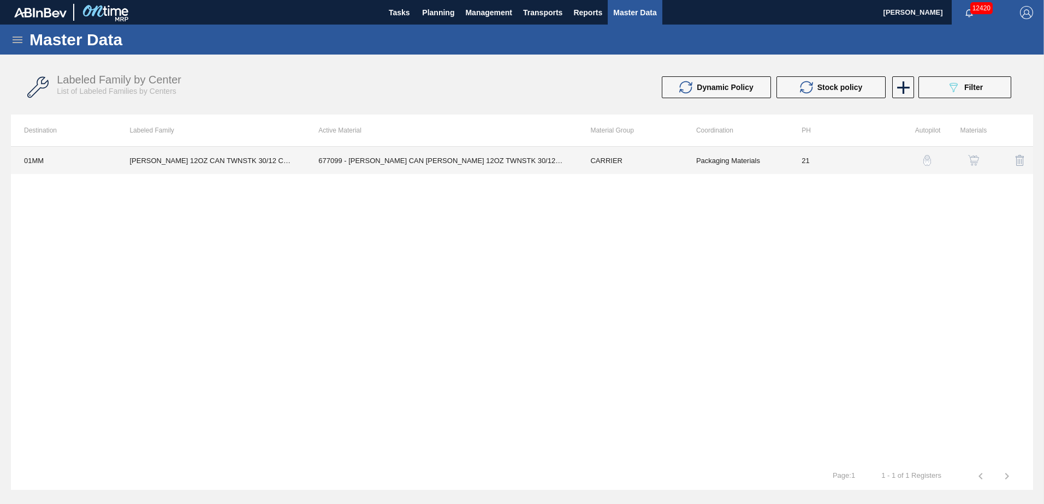
click at [464, 163] on td "677099 - [PERSON_NAME] CAN [PERSON_NAME] 12OZ TWNSTK 30/12 CAN 0724" at bounding box center [441, 160] width 272 height 27
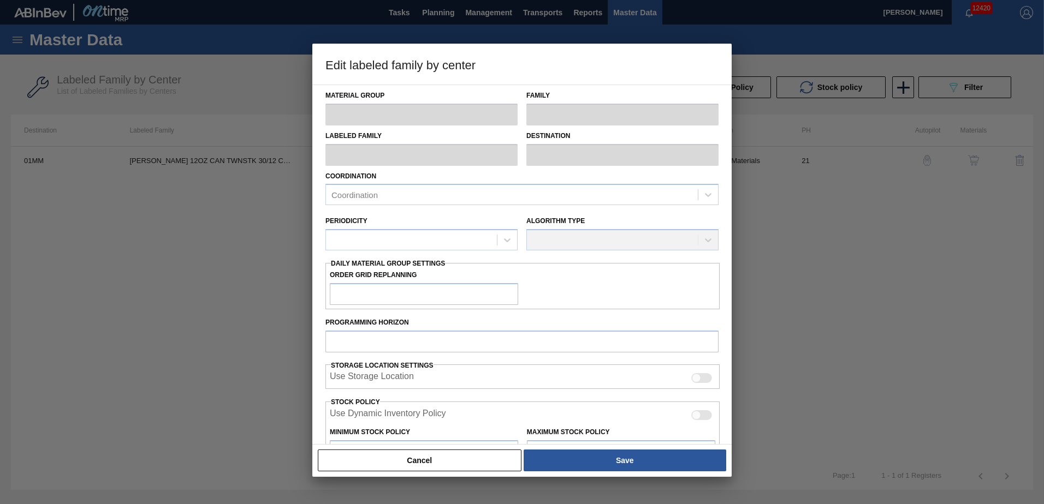
type input "CARRIER"
type input "Can Carriers"
type input "CARR BUD 12OZ CAN TWNSTK 30/12 CAN"
type input "01MM - Merrimack Brewery"
type input "21"
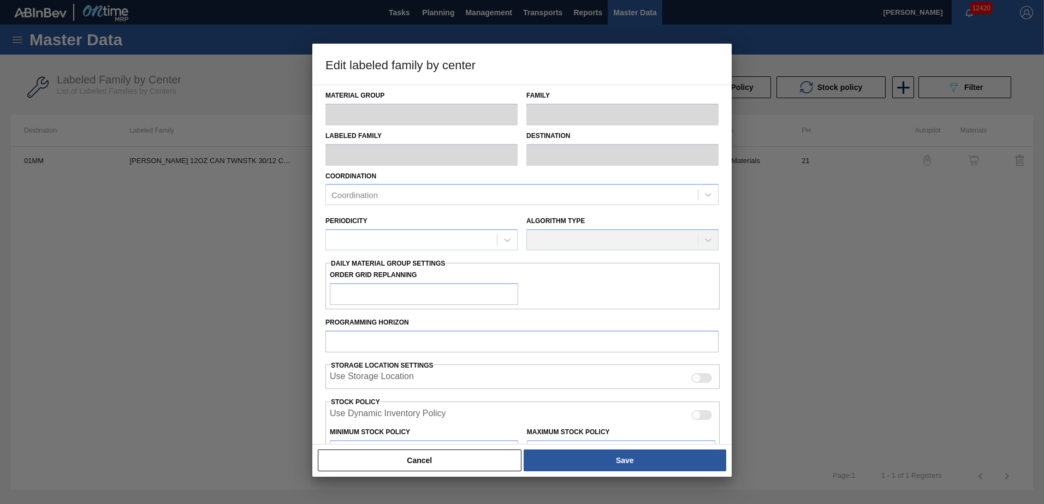
type input "3,200"
type input "137,396"
type input "20"
type input "30,039"
checkbox input "true"
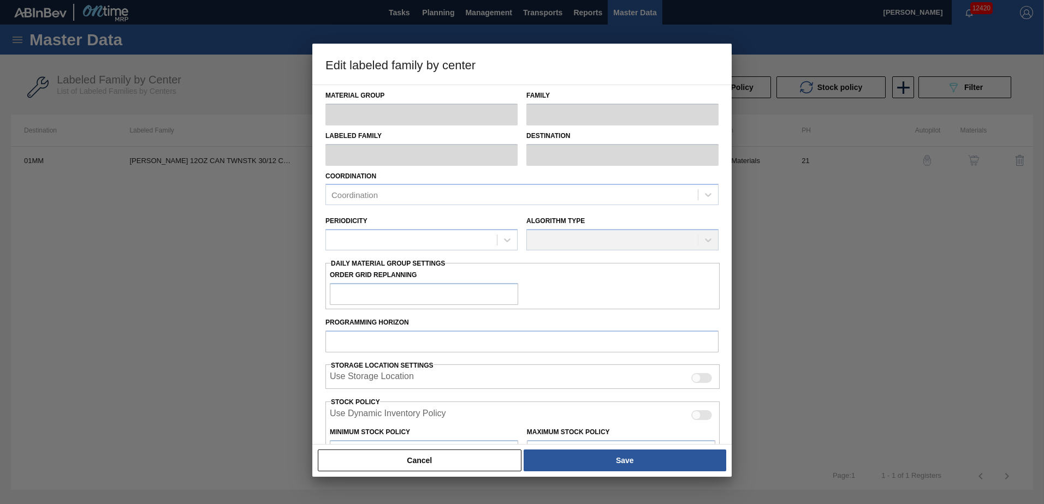
checkbox input "true"
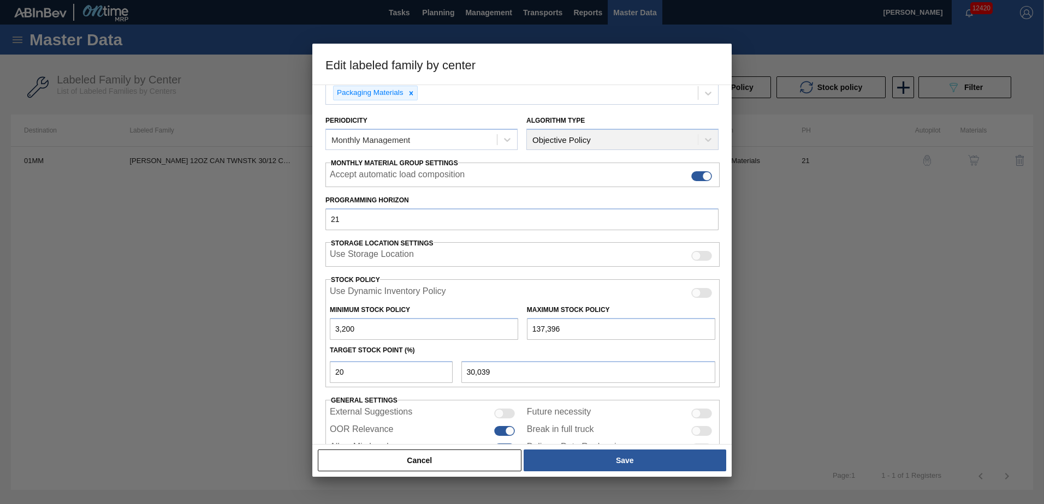
scroll to position [141, 0]
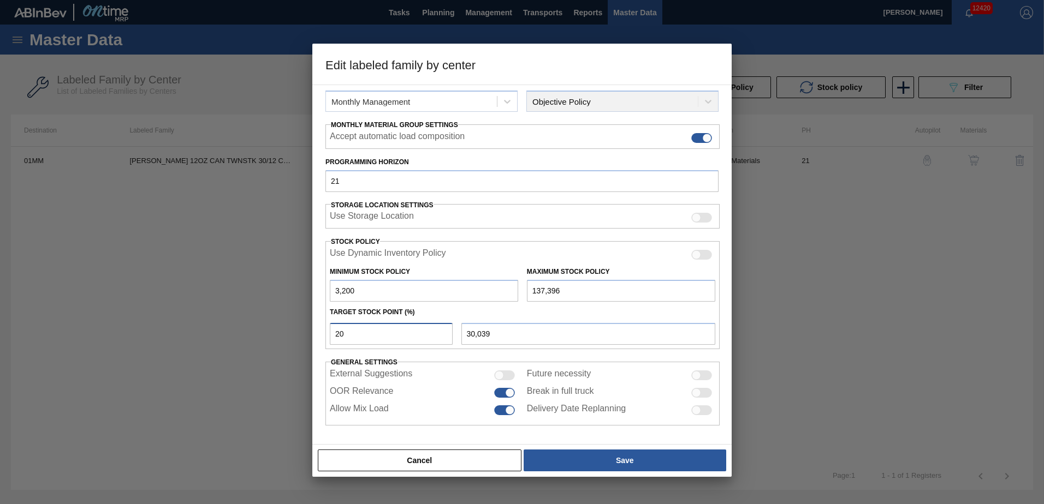
drag, startPoint x: 345, startPoint y: 336, endPoint x: 310, endPoint y: 333, distance: 35.0
click at [312, 336] on div "Edit labeled family by center Material Group CARRIER Family Can Carriers Labele…" at bounding box center [522, 252] width 1044 height 504
type input "5"
type input "9,910"
type input "50"
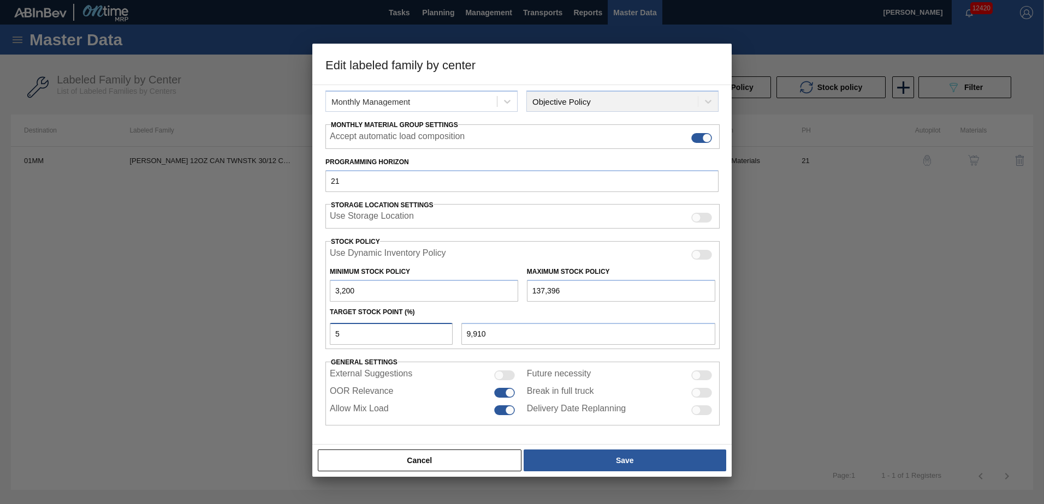
type input "70,298"
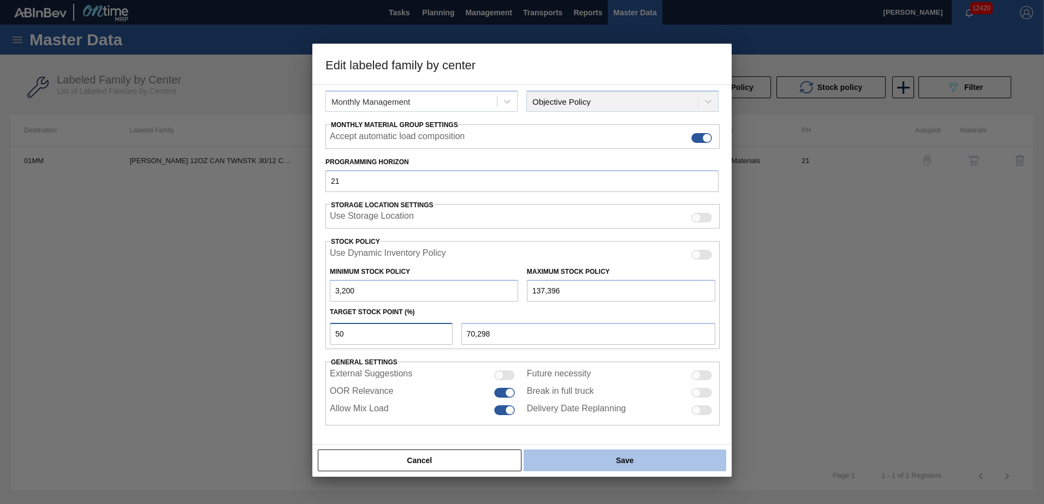
type input "50"
click at [618, 456] on button "Save" at bounding box center [624, 461] width 202 height 22
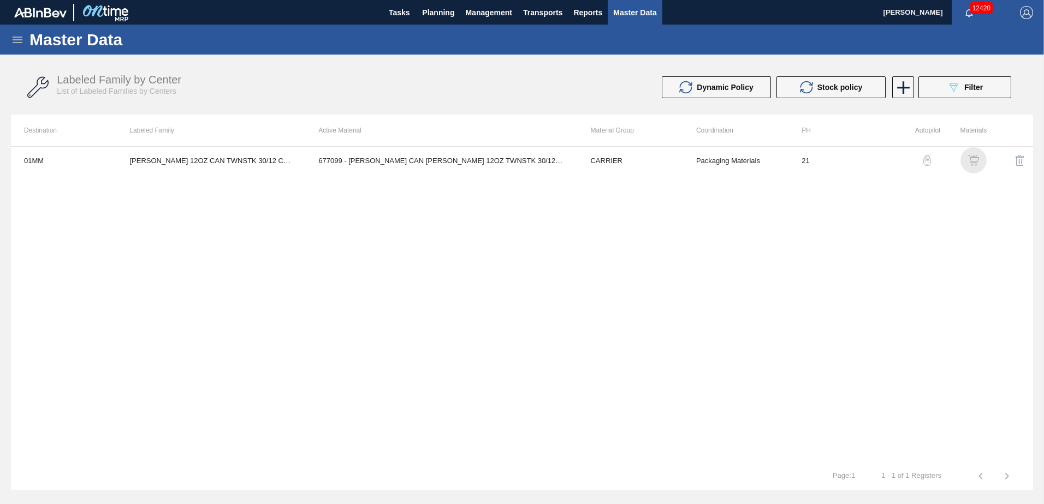
click at [970, 157] on img "button" at bounding box center [973, 160] width 11 height 11
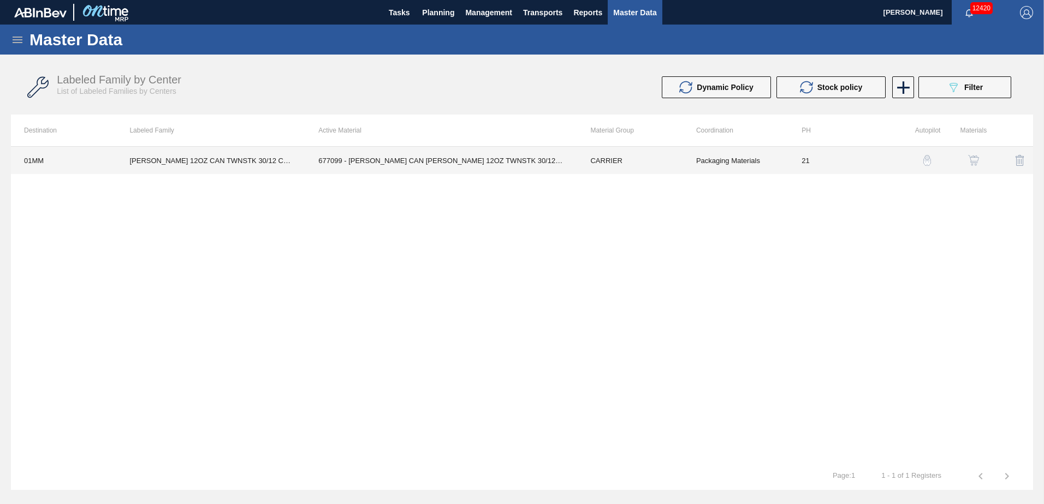
click at [336, 159] on td "677099 - [PERSON_NAME] CAN [PERSON_NAME] 12OZ TWNSTK 30/12 CAN 0724" at bounding box center [441, 160] width 272 height 27
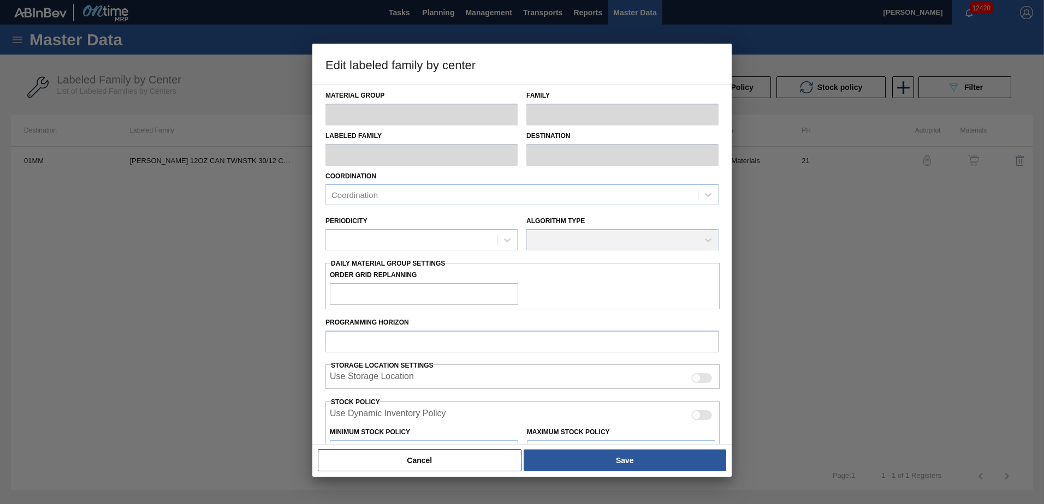
type input "CARRIER"
type input "Can Carriers"
type input "CARR BUD 12OZ CAN TWNSTK 30/12 CAN"
type input "01MM - Merrimack Brewery"
type input "21"
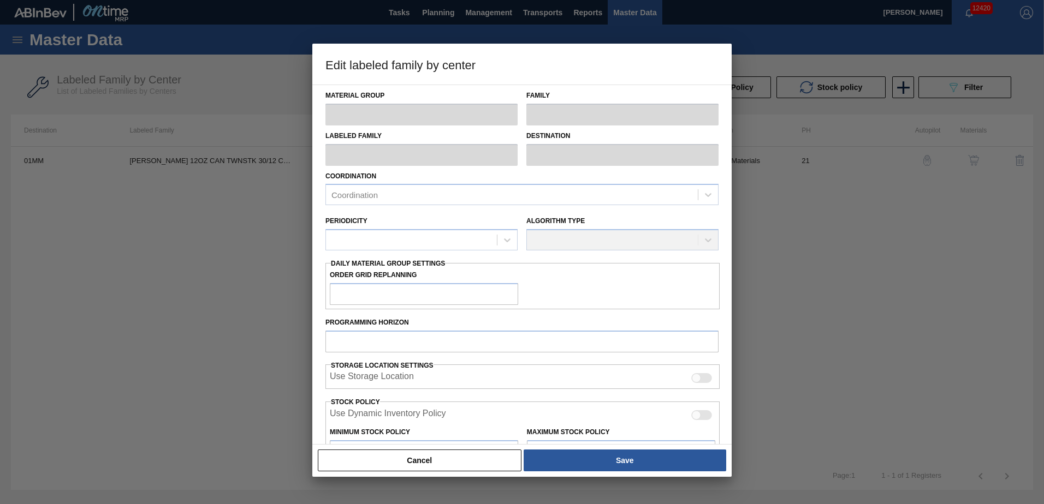
type input "3,200"
type input "137,396"
type input "50"
type input "70,298"
checkbox input "true"
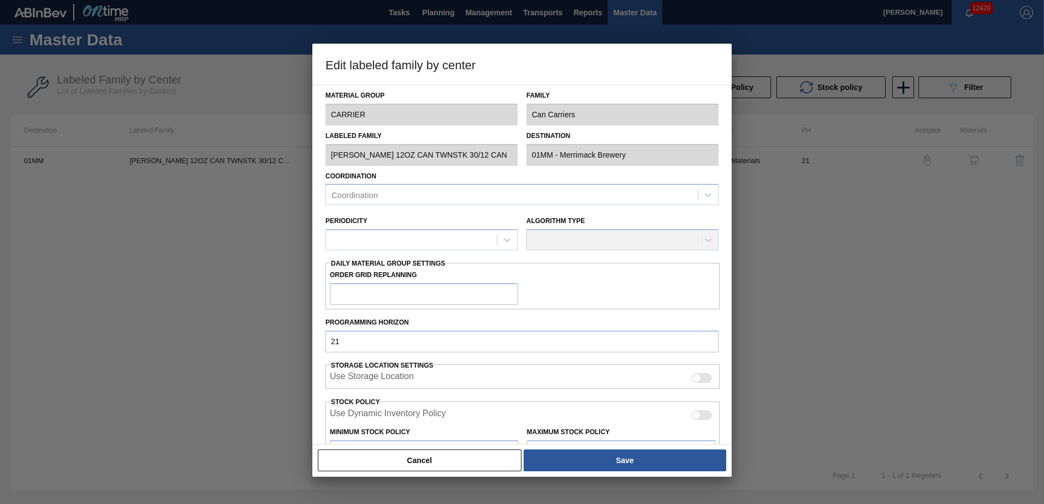
checkbox input "true"
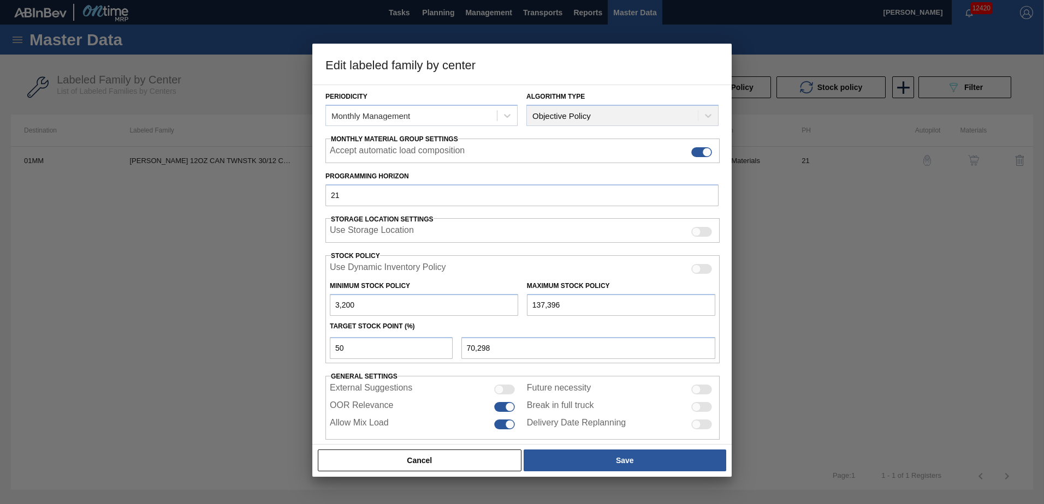
scroll to position [141, 0]
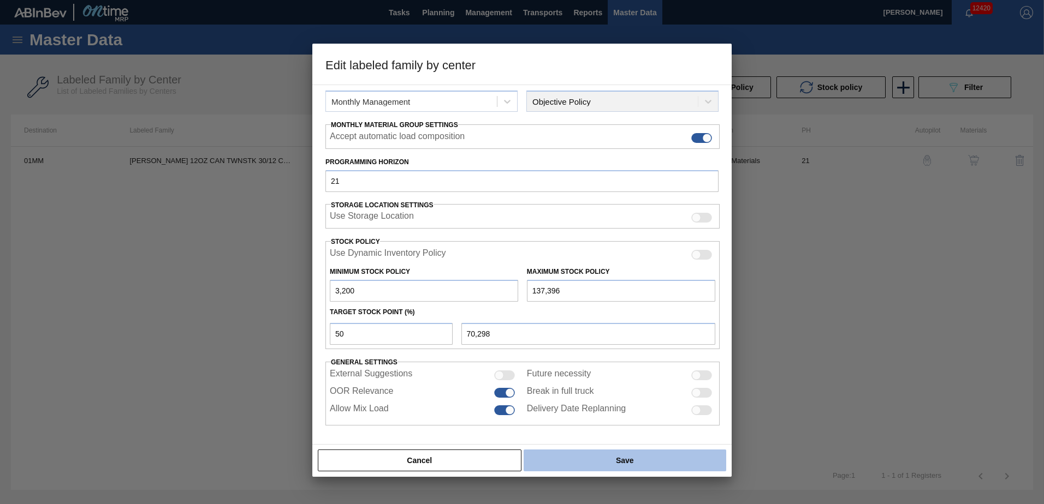
click at [611, 456] on button "Save" at bounding box center [624, 461] width 202 height 22
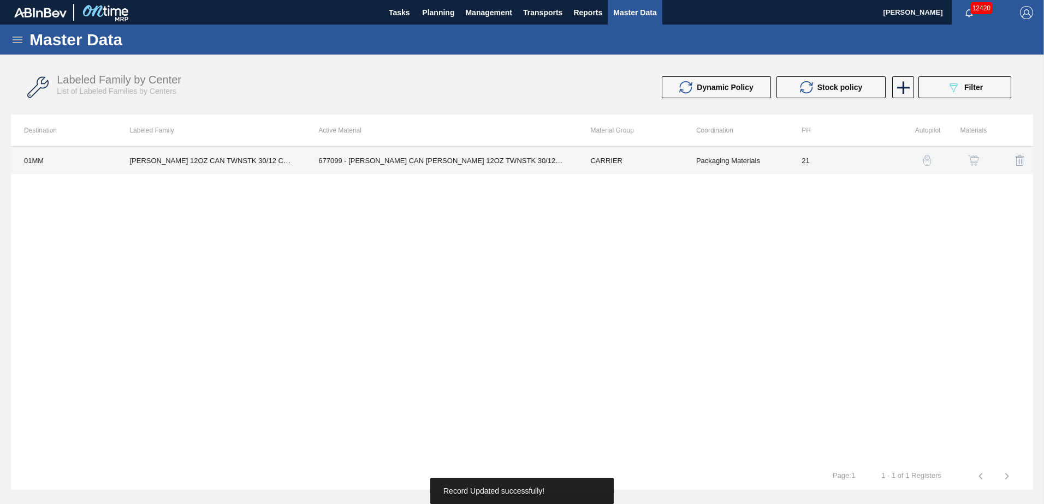
click at [493, 158] on td "677099 - [PERSON_NAME] CAN [PERSON_NAME] 12OZ TWNSTK 30/12 CAN 0724" at bounding box center [441, 160] width 272 height 27
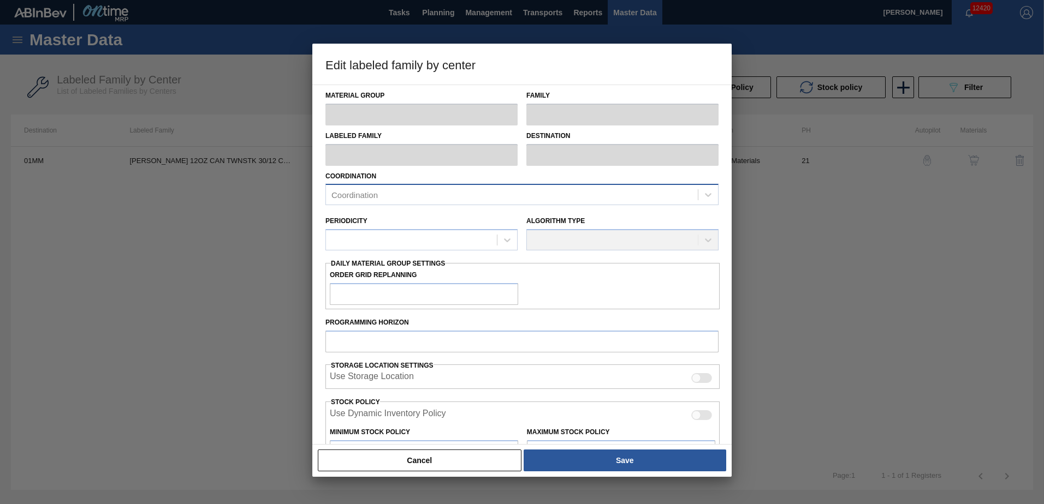
type input "CARRIER"
type input "Can Carriers"
type input "CARR BUD 12OZ CAN TWNSTK 30/12 CAN"
type input "01MM - Merrimack Brewery"
type input "21"
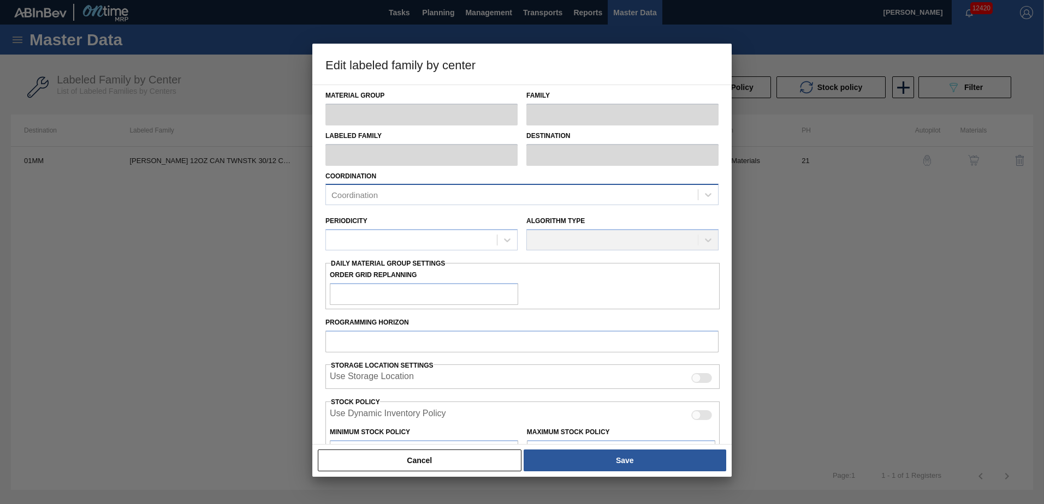
type input "3,200"
type input "137,396"
type input "50"
type input "70,298"
checkbox input "true"
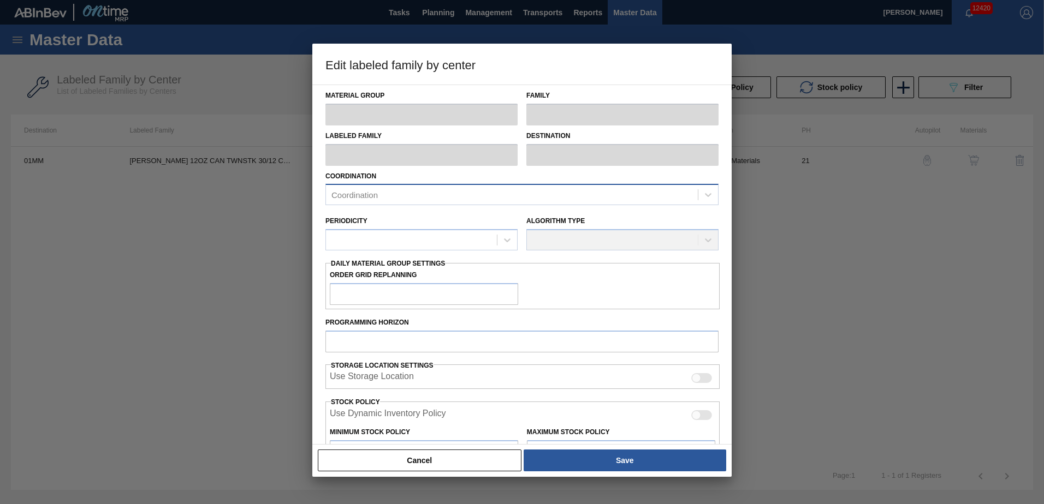
checkbox input "true"
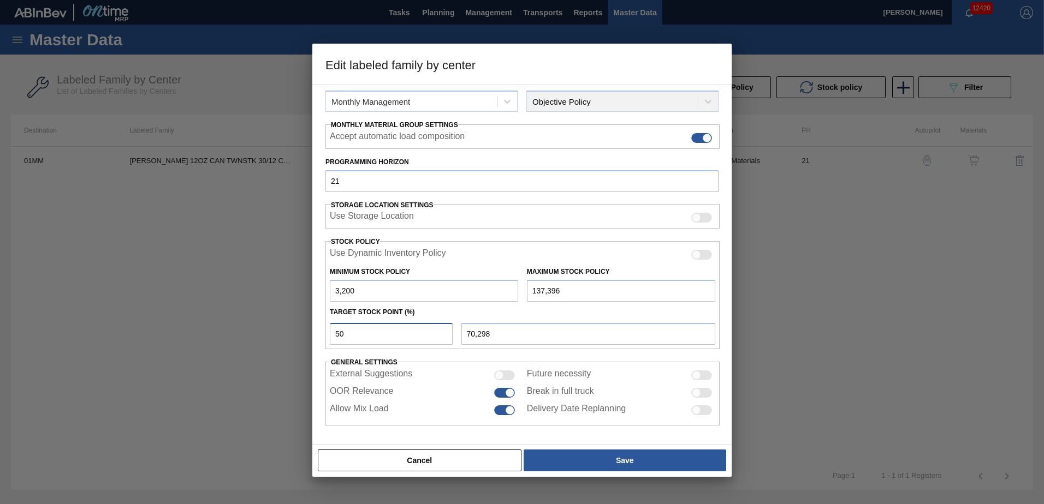
drag, startPoint x: 353, startPoint y: 335, endPoint x: 312, endPoint y: 335, distance: 41.5
click at [312, 335] on div "Edit labeled family by center Material Group CARRIER Family Can Carriers Labele…" at bounding box center [522, 252] width 1044 height 504
type input "8"
type input "13,936"
type input "80"
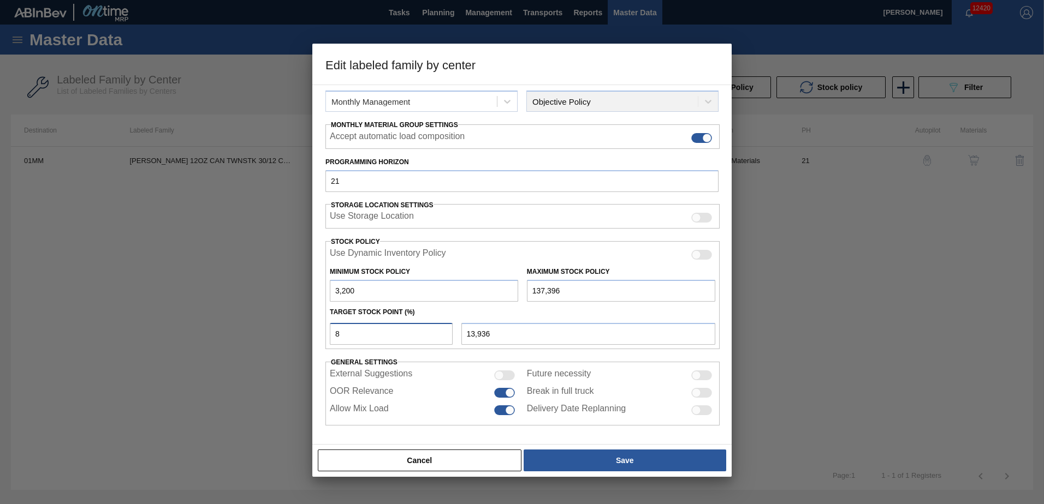
type input "110,557"
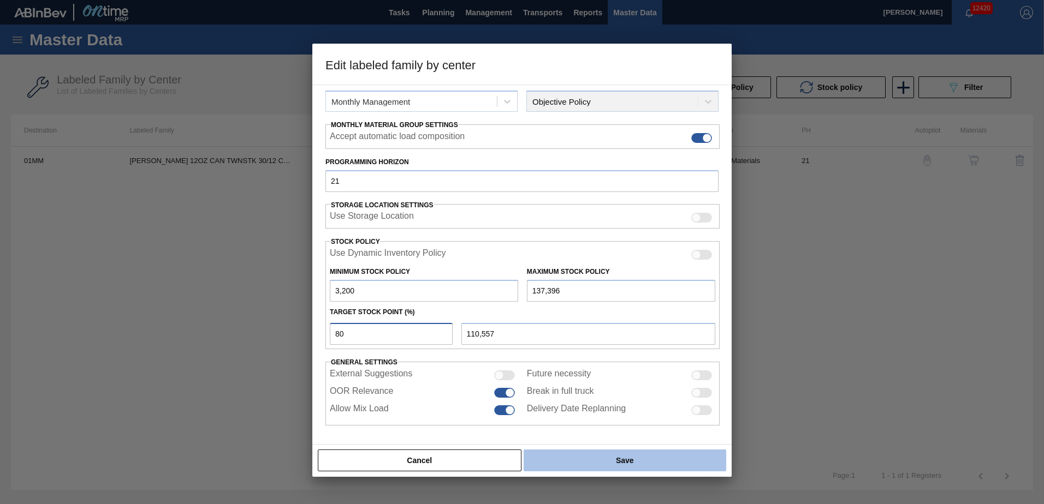
type input "80"
click at [618, 454] on button "Save" at bounding box center [624, 461] width 202 height 22
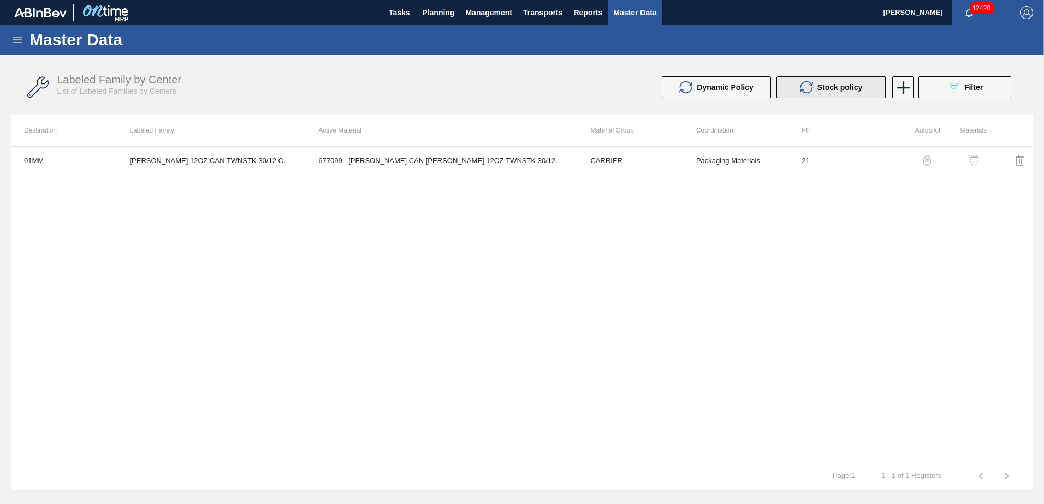
click at [824, 88] on span "Stock policy" at bounding box center [839, 87] width 45 height 9
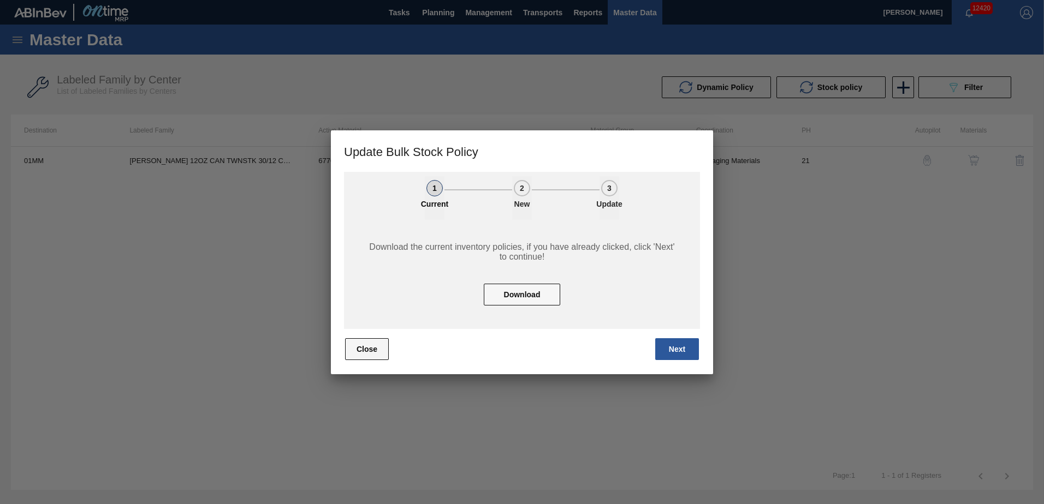
click at [369, 349] on button "Close" at bounding box center [367, 349] width 44 height 22
